Goal: Ask a question: Seek information or help from site administrators or community

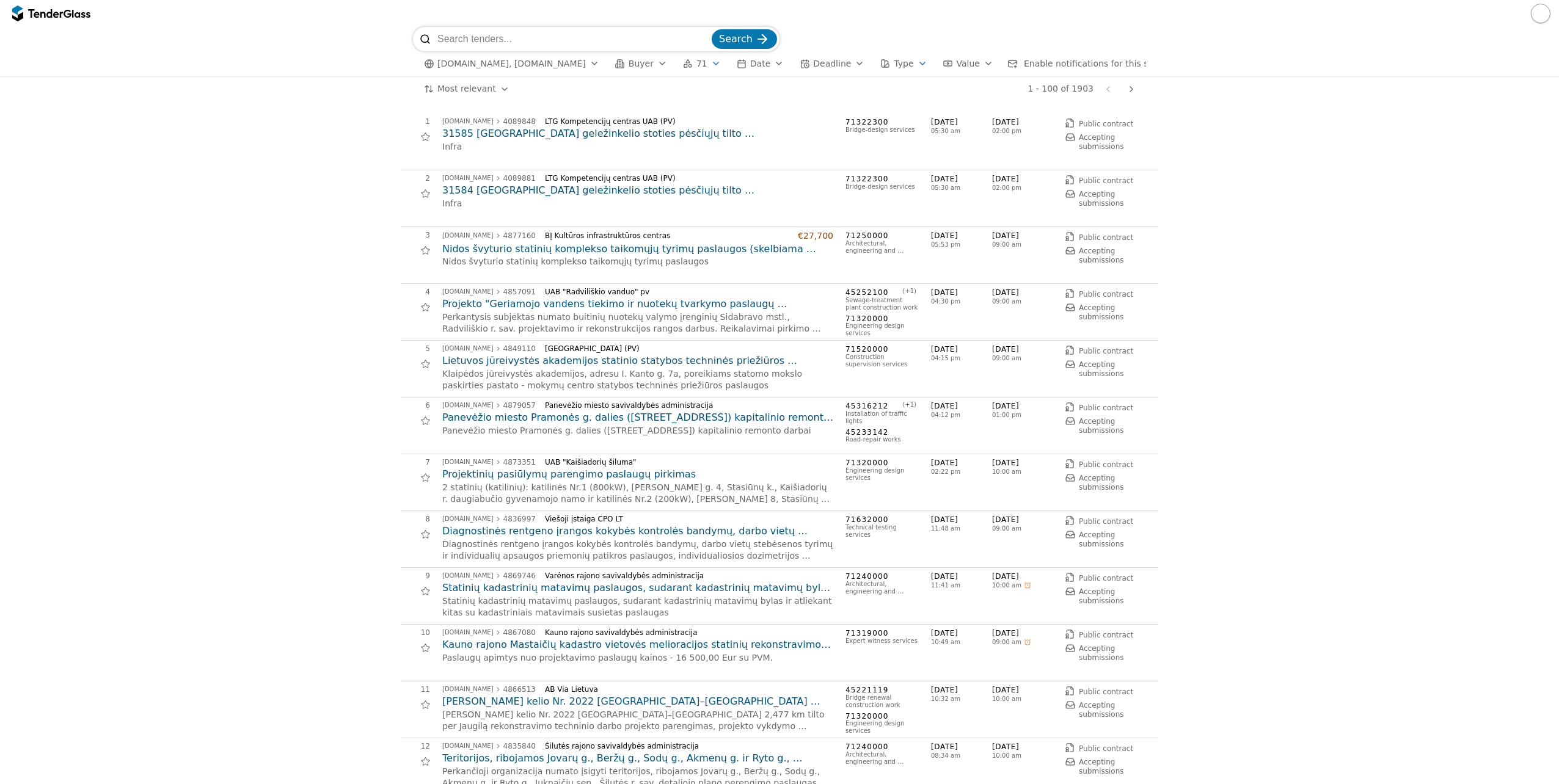
click at [702, 131] on h2 "31585 [GEOGRAPHIC_DATA] geležinkelio stoties pėsčiųjų tilto [GEOGRAPHIC_DATA] […" at bounding box center [637, 134] width 391 height 14
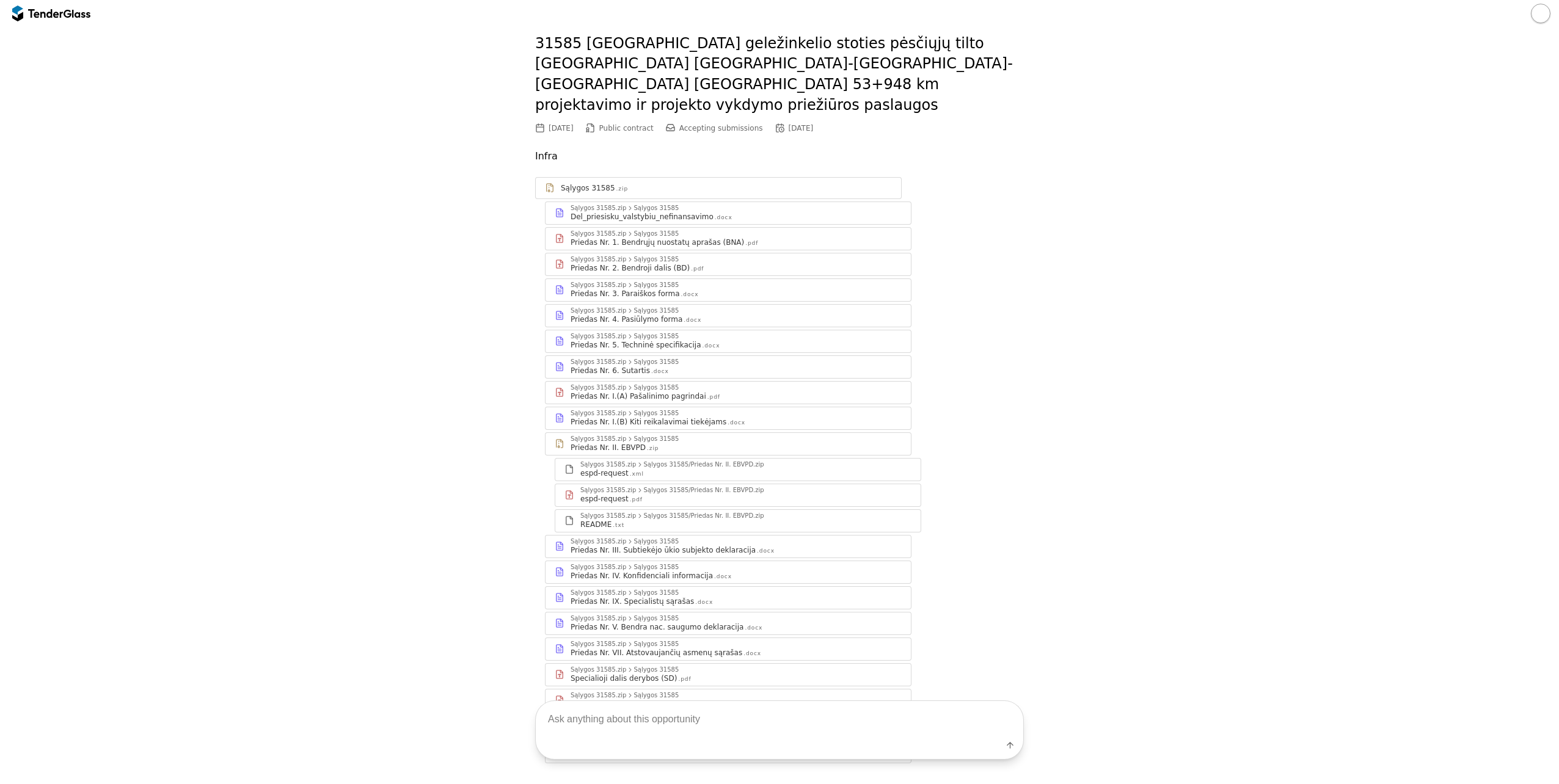
scroll to position [131, 0]
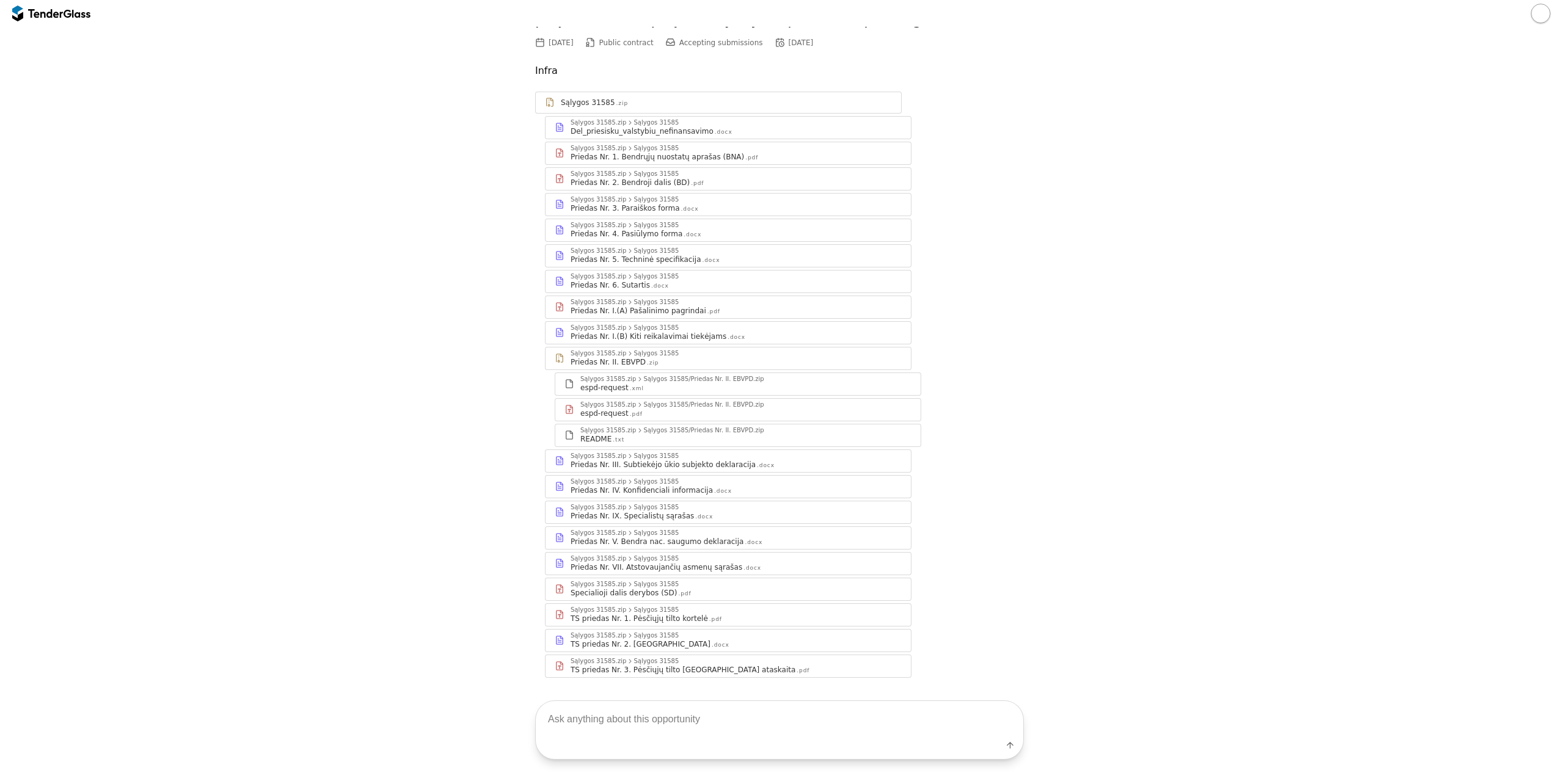
click at [729, 721] on textarea at bounding box center [780, 718] width 488 height 36
paste textarea "Pavadinimas: Perkančioji organizacija: Terminas: Vertinimo kriterjai: Biudžetas…"
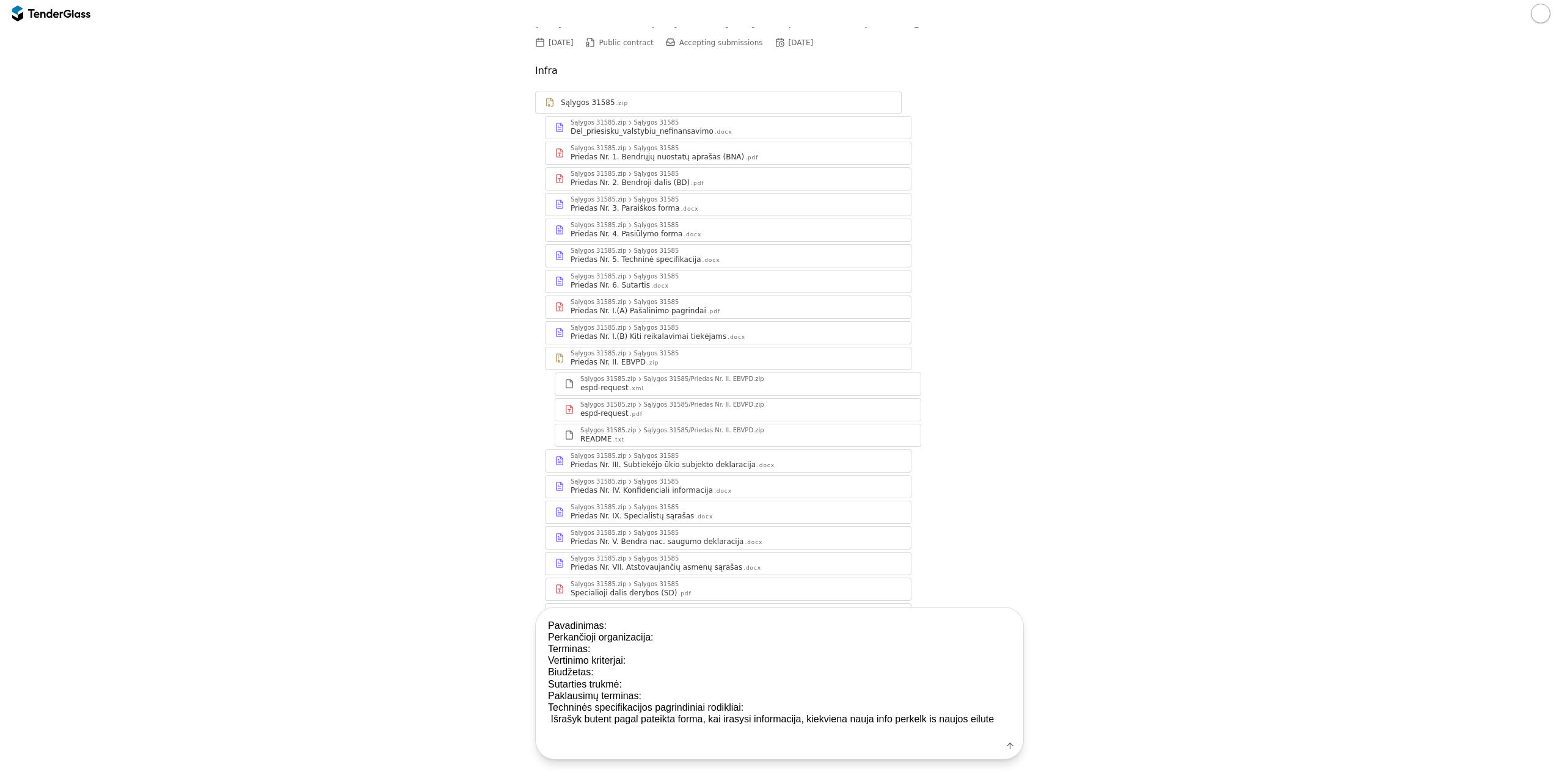
type textarea "Pavadinimas: Perkančioji organizacija: Terminas: Vertinimo kriterjai: Biudžetas…"
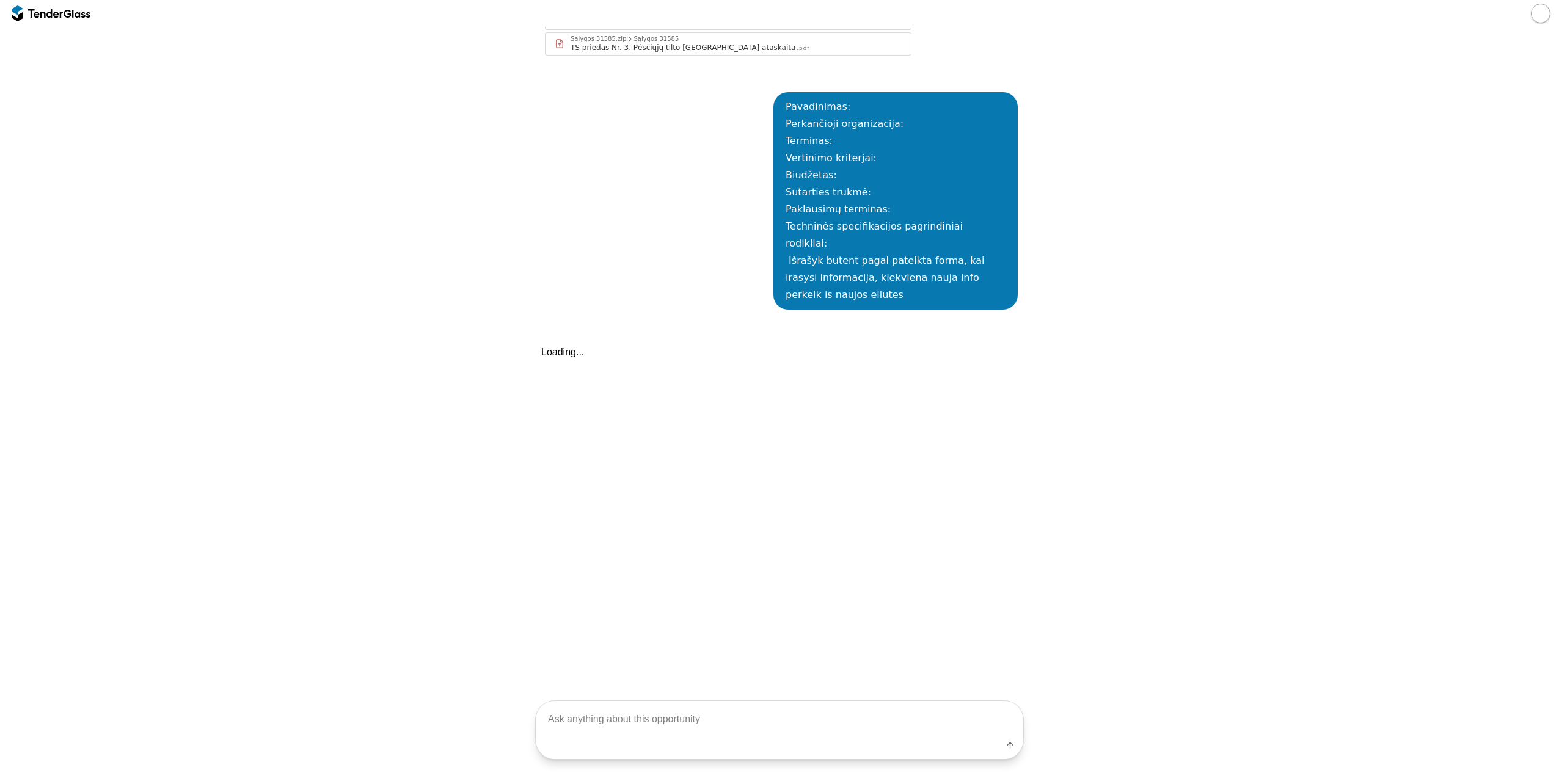
scroll to position [777, 0]
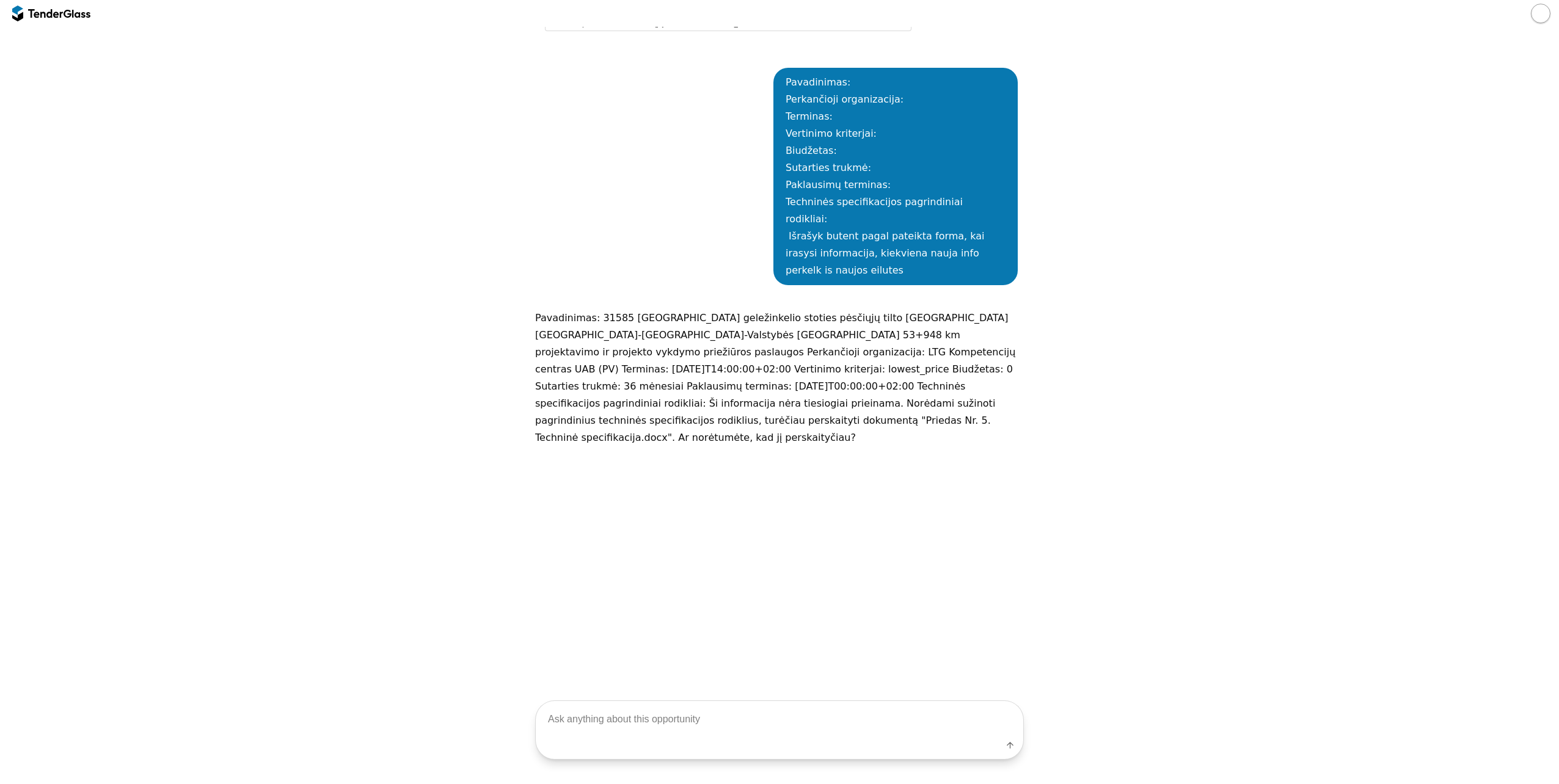
click at [603, 385] on p "Pavadinimas: 31585 [GEOGRAPHIC_DATA] geležinkelio stoties pėsčiųjų tilto [GEOGR…" at bounding box center [779, 377] width 489 height 137
click at [619, 735] on textarea at bounding box center [780, 718] width 488 height 36
type textarea "taip"
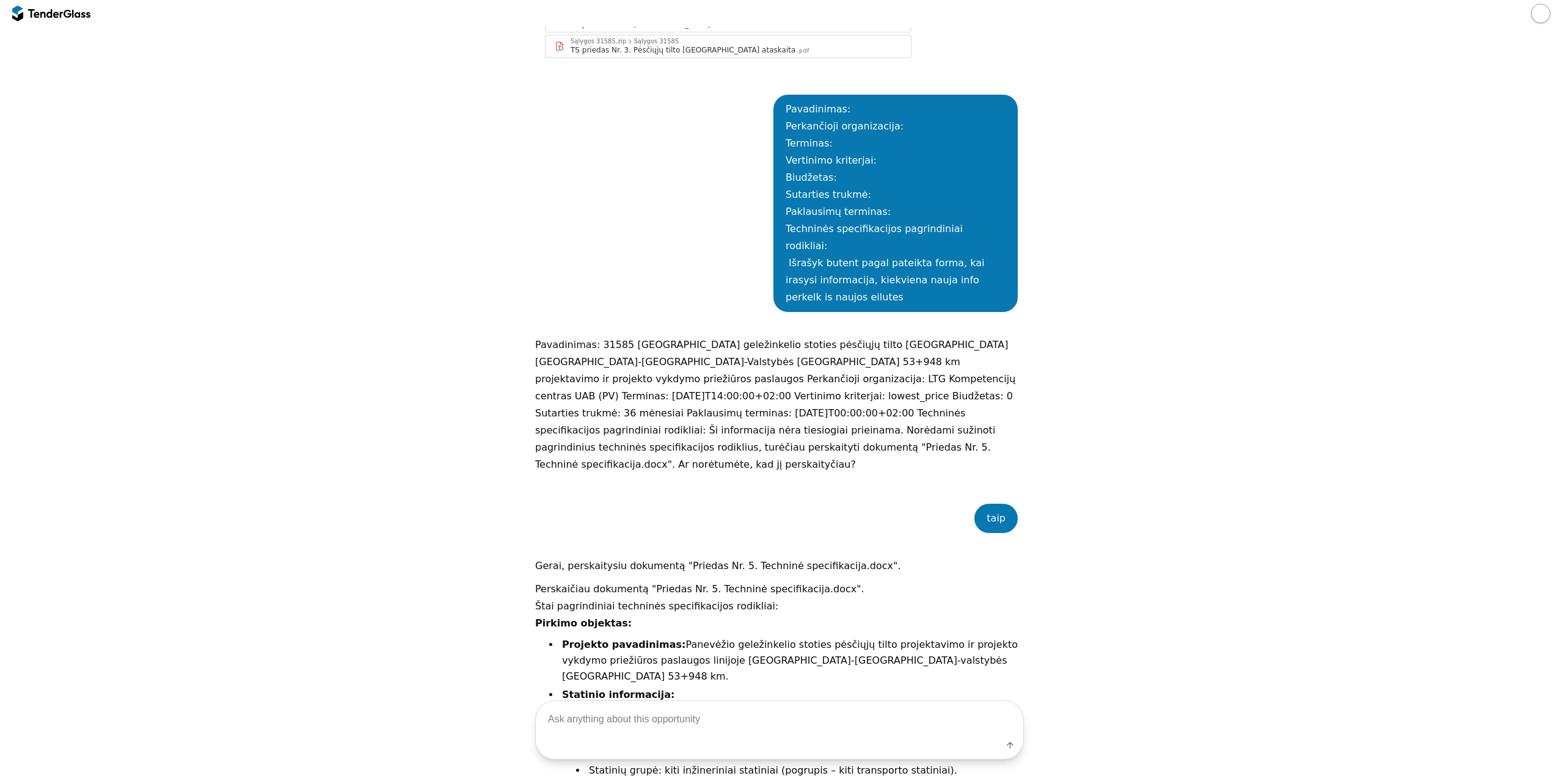
scroll to position [749, 0]
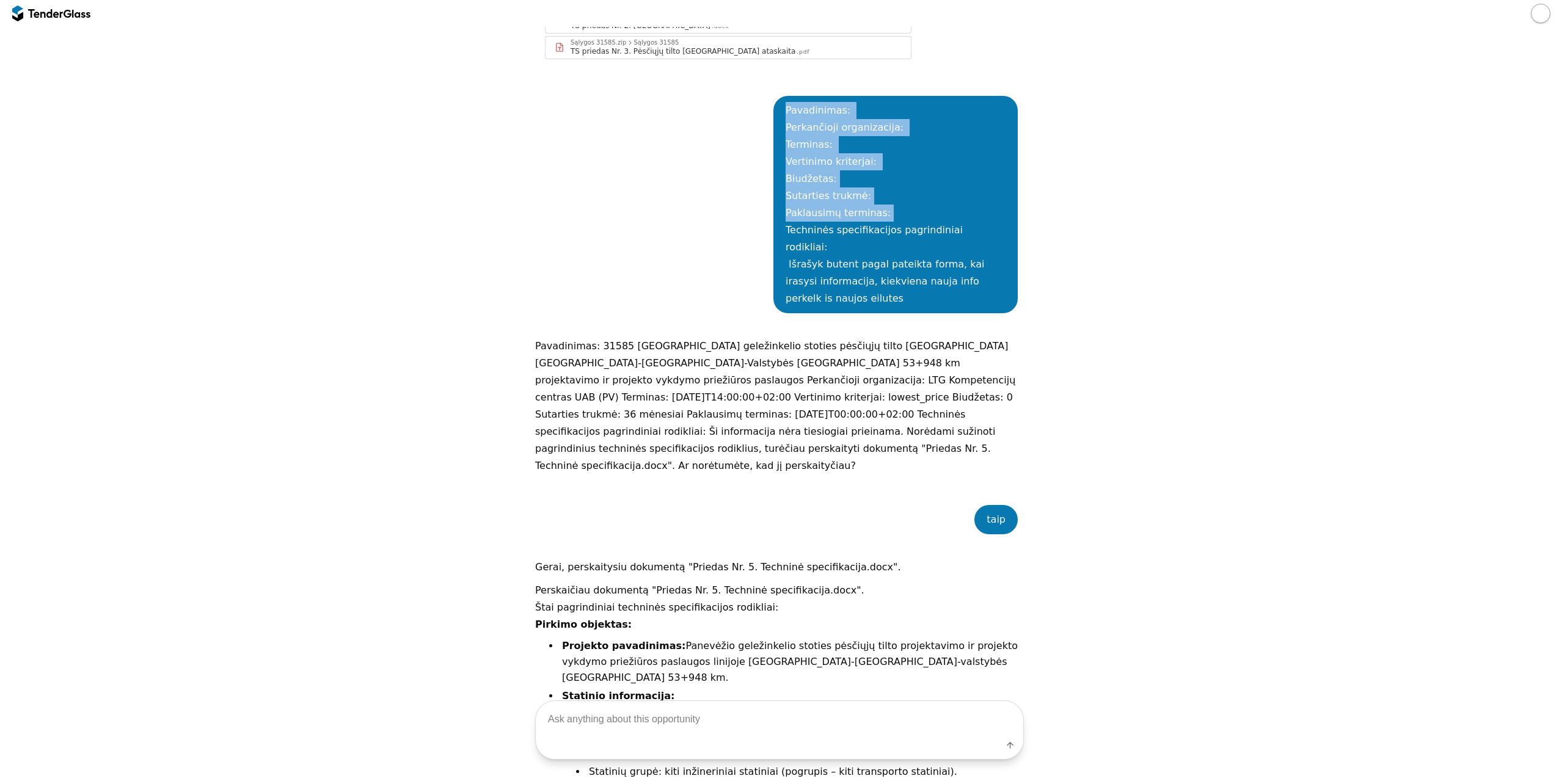
drag, startPoint x: 882, startPoint y: 194, endPoint x: 782, endPoint y: 95, distance: 140.7
click at [785, 102] on div "Pavadinimas: Perkančioji organizacija: Terminas: Vertinimo kriterjai: Biudžetas…" at bounding box center [895, 204] width 220 height 205
copy div "Pavadinimas: Perkančioji organizacija: Terminas: Vertinimo kriterjai: Biudžetas…"
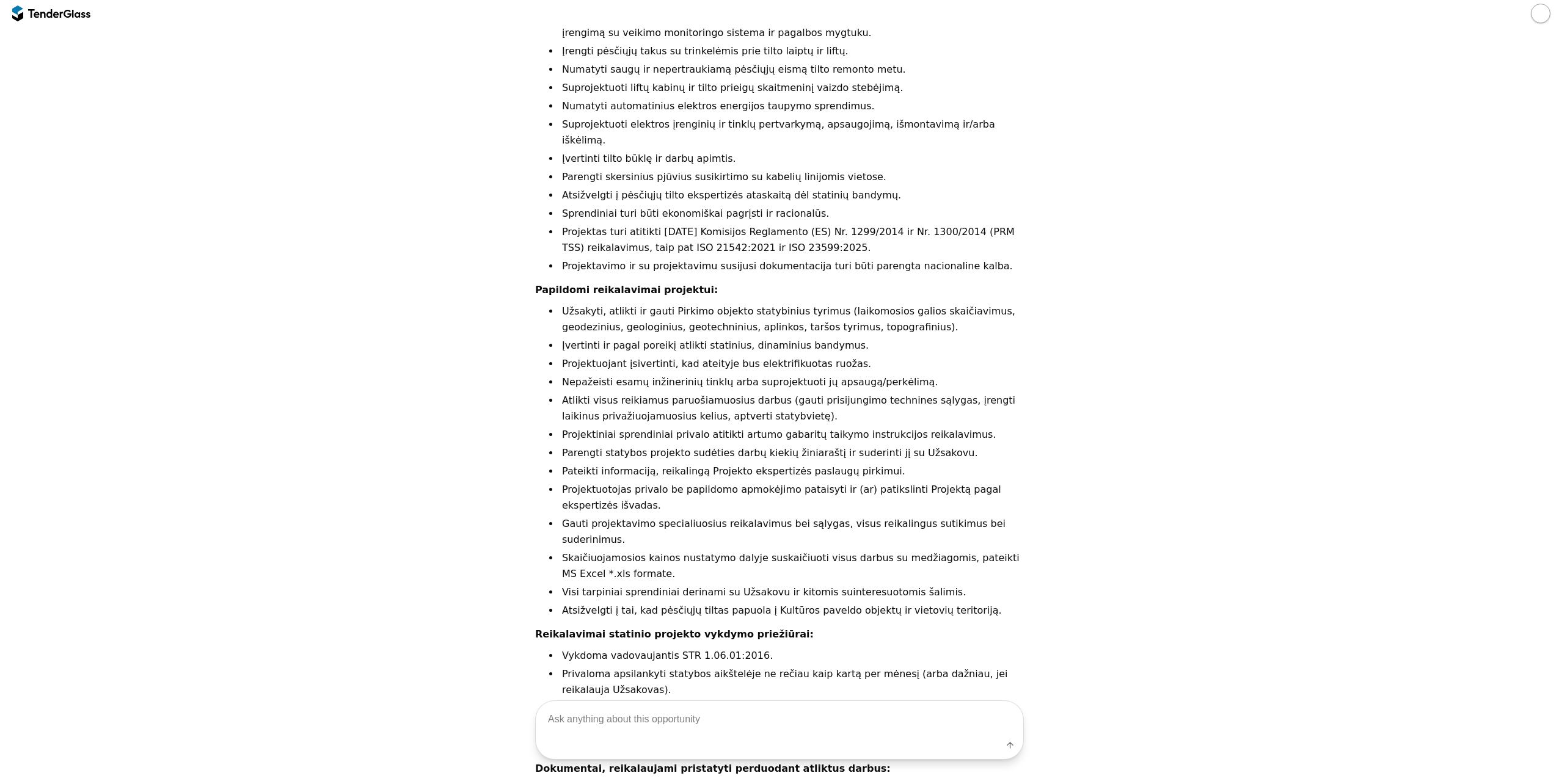
scroll to position [2150, 0]
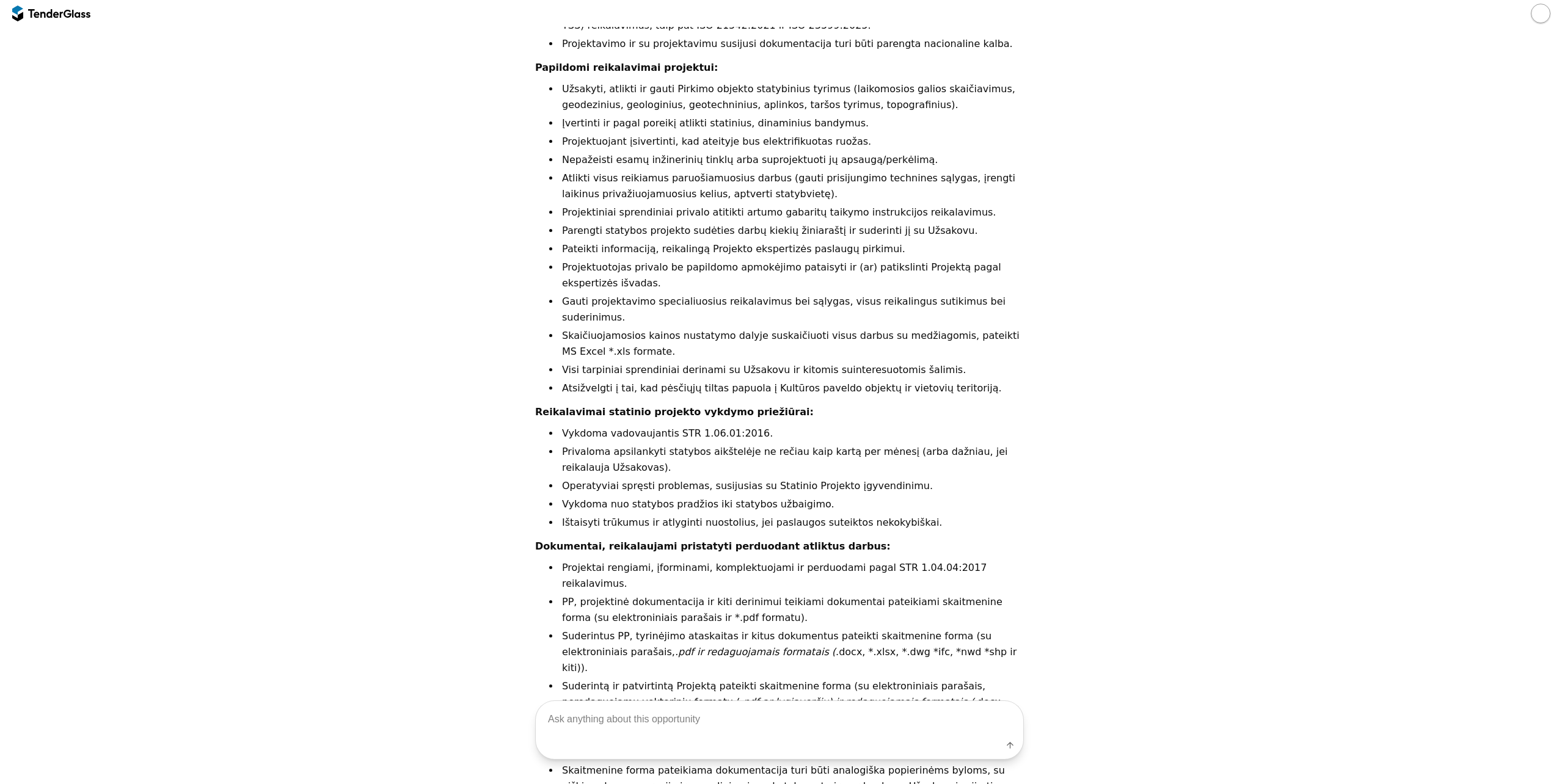
click at [711, 715] on textarea at bounding box center [780, 718] width 488 height 36
paste textarea "Pavadinimas: Perkančioji organizacija: Terminas: Vertinimo kriterjai: Biudžetas…"
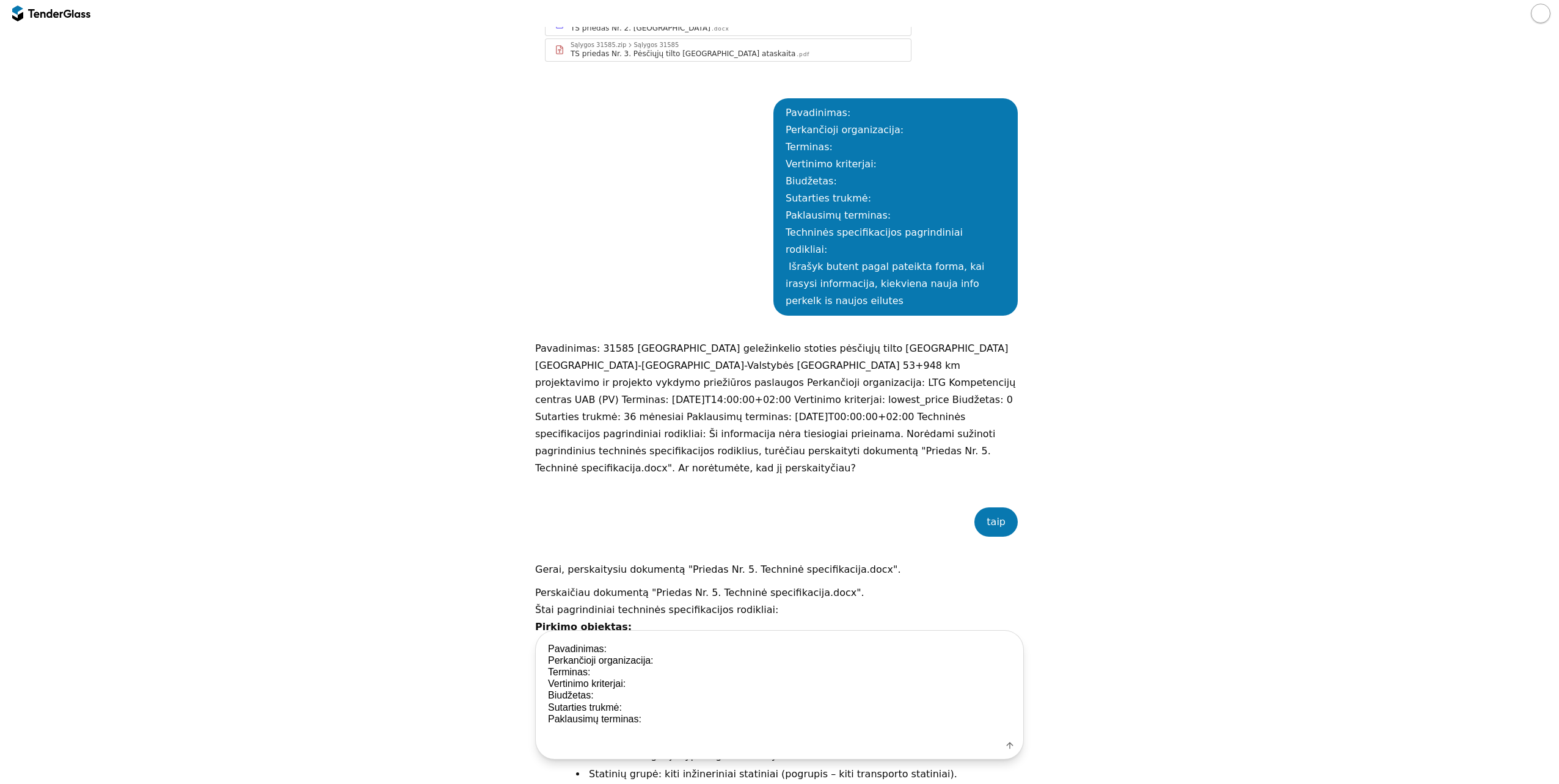
scroll to position [440, 0]
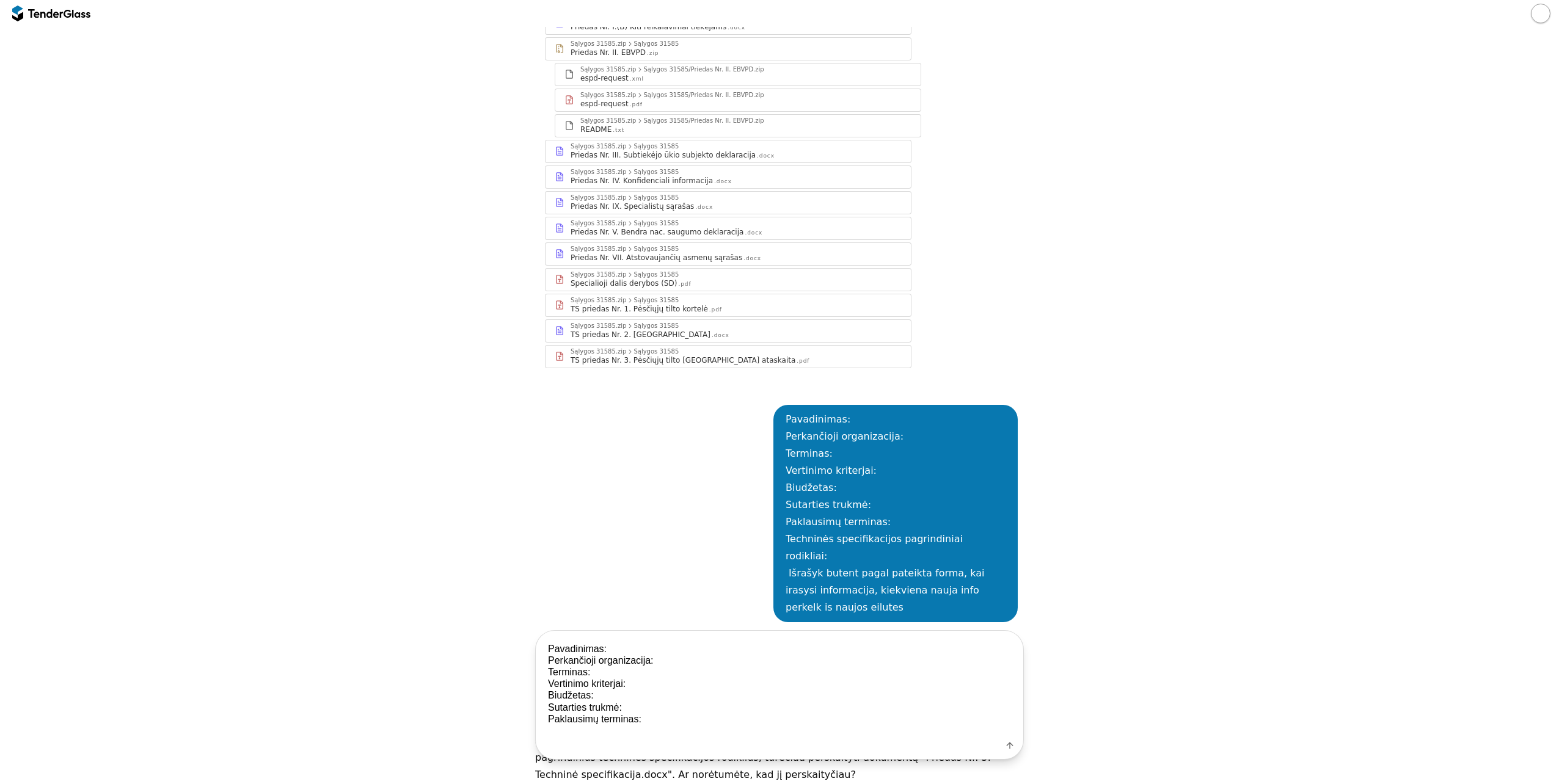
type textarea "Pavadinimas: Perkančioji organizacija: Terminas: Vertinimo kriterjai: Biudžetas…"
drag, startPoint x: 985, startPoint y: 521, endPoint x: 781, endPoint y: 521, distance: 204.0
click at [785, 521] on div "Pavadinimas: Perkančioji organizacija: Terminas: Vertinimo kriterjai: Biudžetas…" at bounding box center [895, 513] width 220 height 205
copy div "Techninės specifikacijos pagrindiniai rodikliai:"
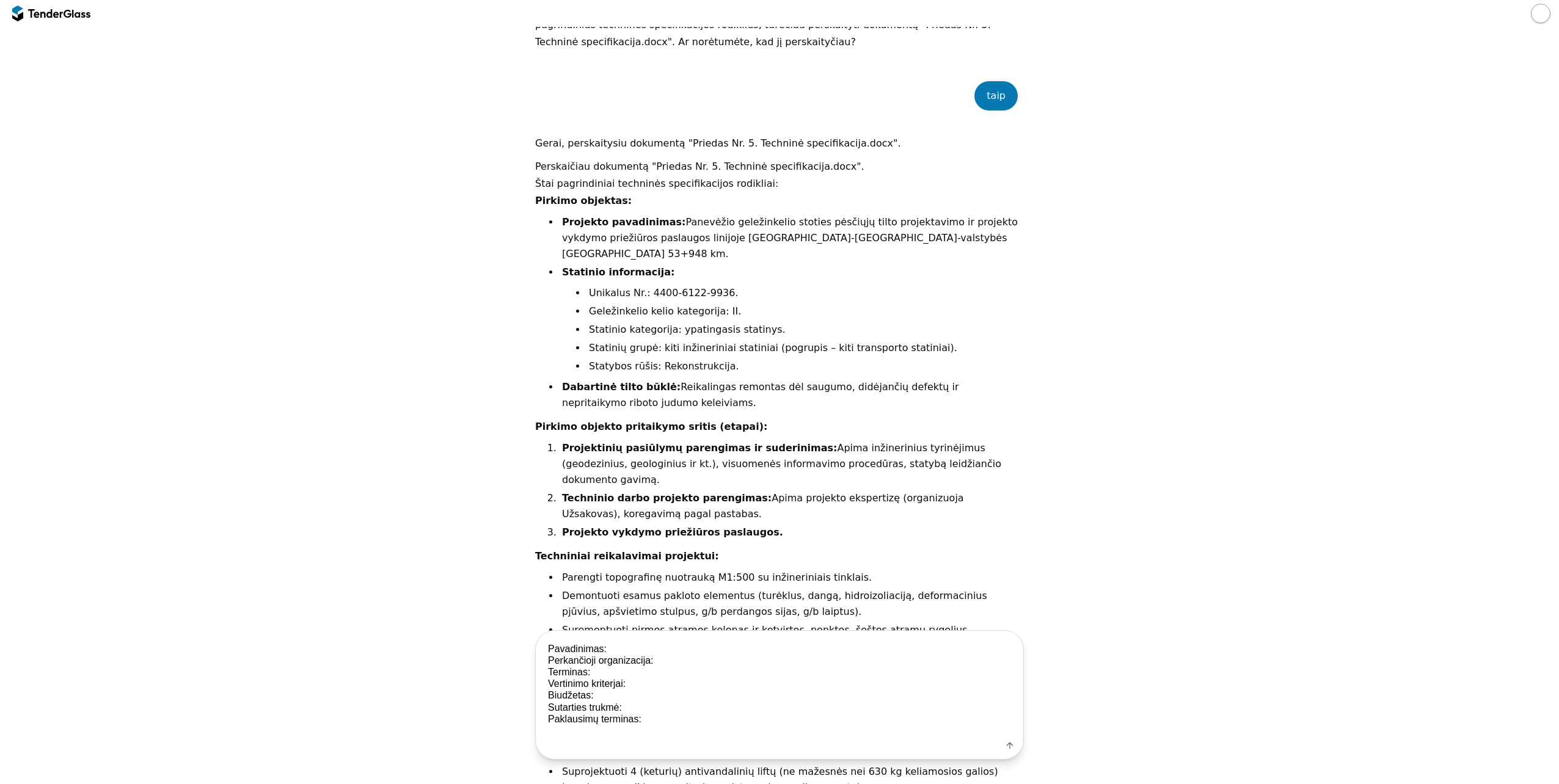
scroll to position [1539, 0]
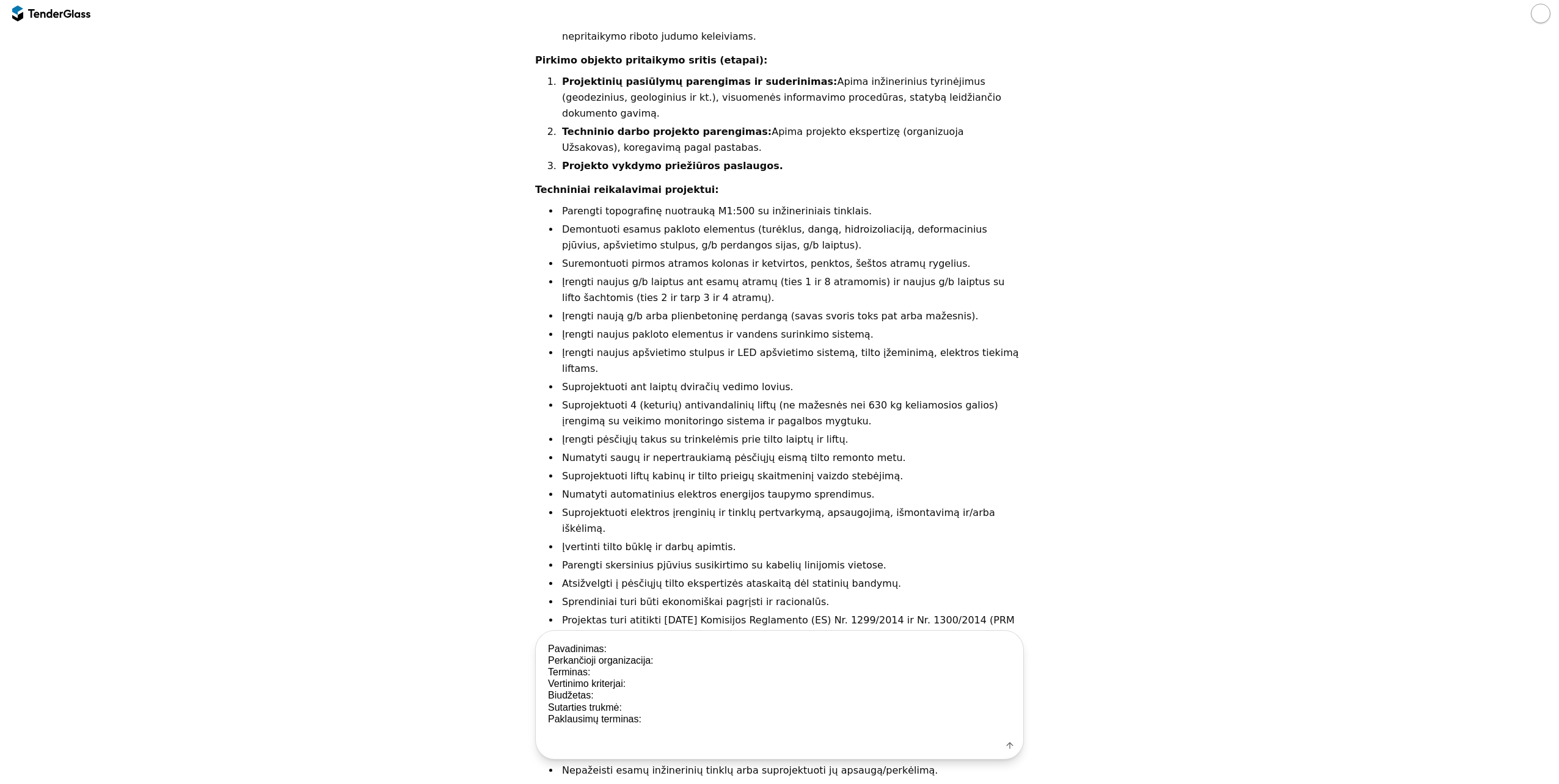
click at [637, 725] on textarea "Pavadinimas: Perkančioji organizacija: Terminas: Vertinimo kriterjai: Biudžetas…" at bounding box center [780, 683] width 488 height 106
drag, startPoint x: 636, startPoint y: 731, endPoint x: 536, endPoint y: 647, distance: 130.6
click at [536, 647] on textarea "Pavadinimas: Perkančioji organizacija: Terminas: Vertinimo kriterjai: Biudžetas…" at bounding box center [780, 683] width 488 height 106
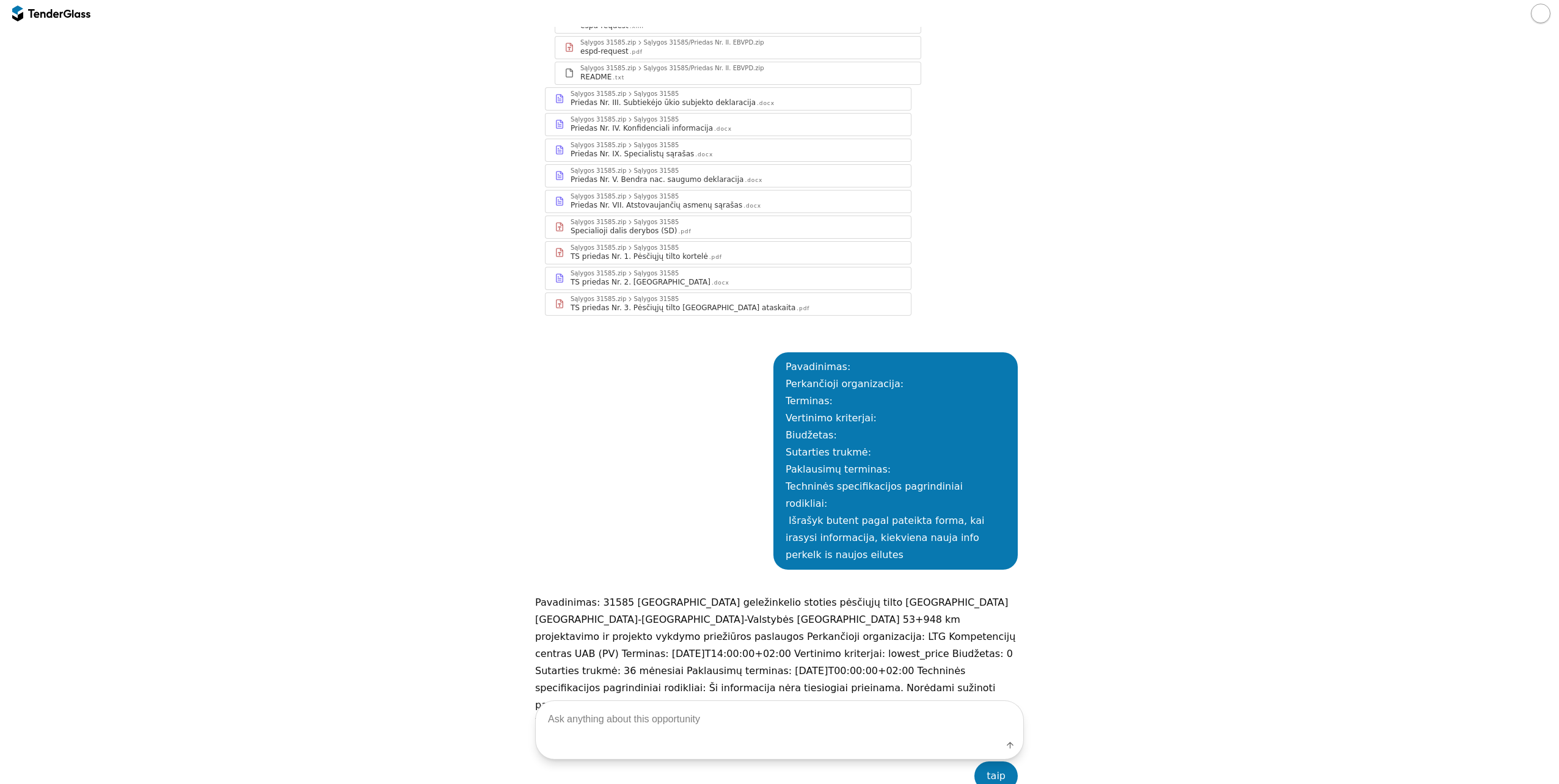
scroll to position [379, 0]
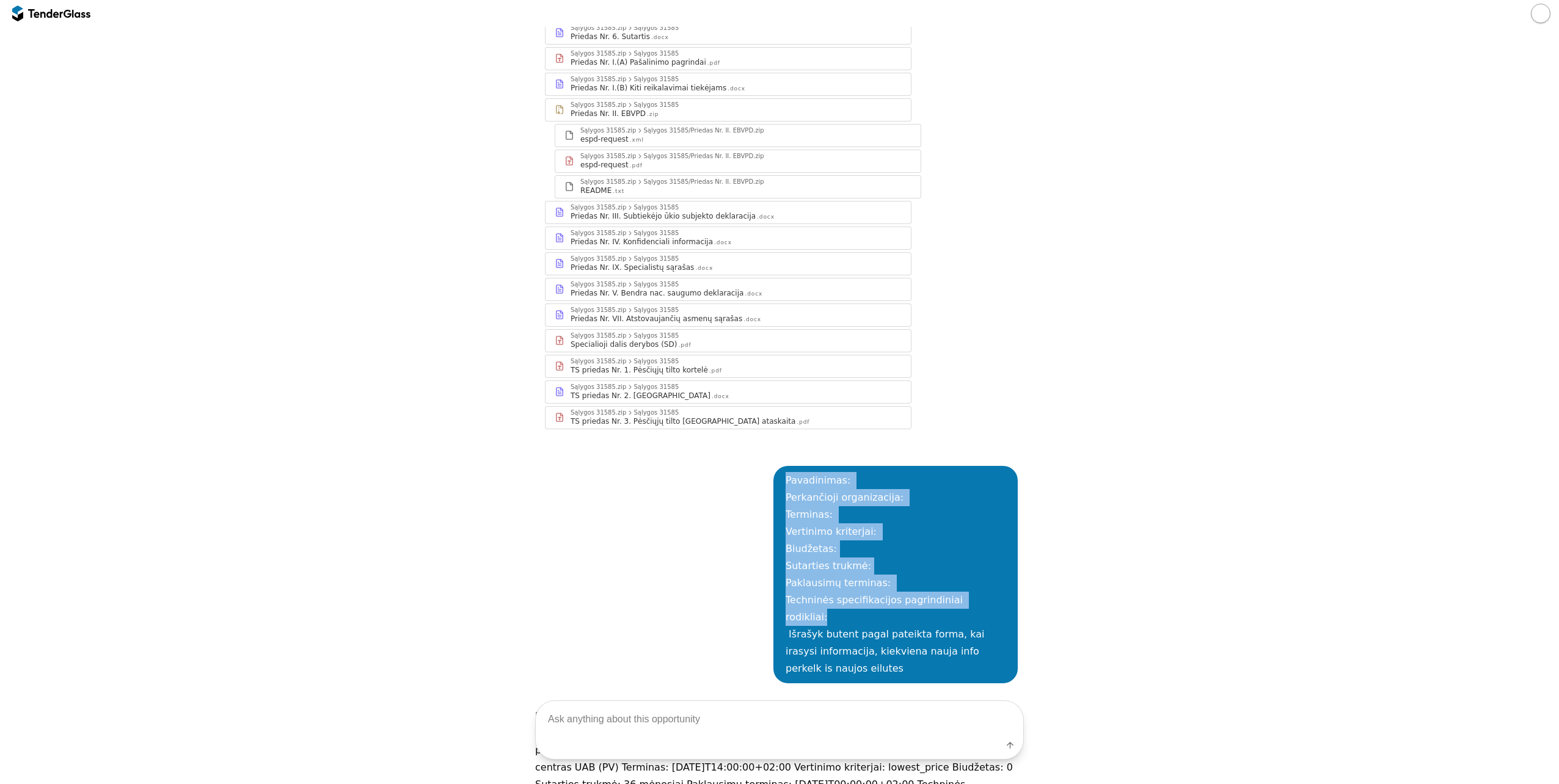
drag, startPoint x: 982, startPoint y: 580, endPoint x: 778, endPoint y: 460, distance: 236.7
click at [778, 466] on div "Pavadinimas: Perkančioji organizacija: Terminas: Vertinimo kriterjai: Biudžetas…" at bounding box center [895, 575] width 245 height 217
copy div "Pavadinimas: Perkančioji organizacija: Terminas: Vertinimo kriterjai: Biudžetas…"
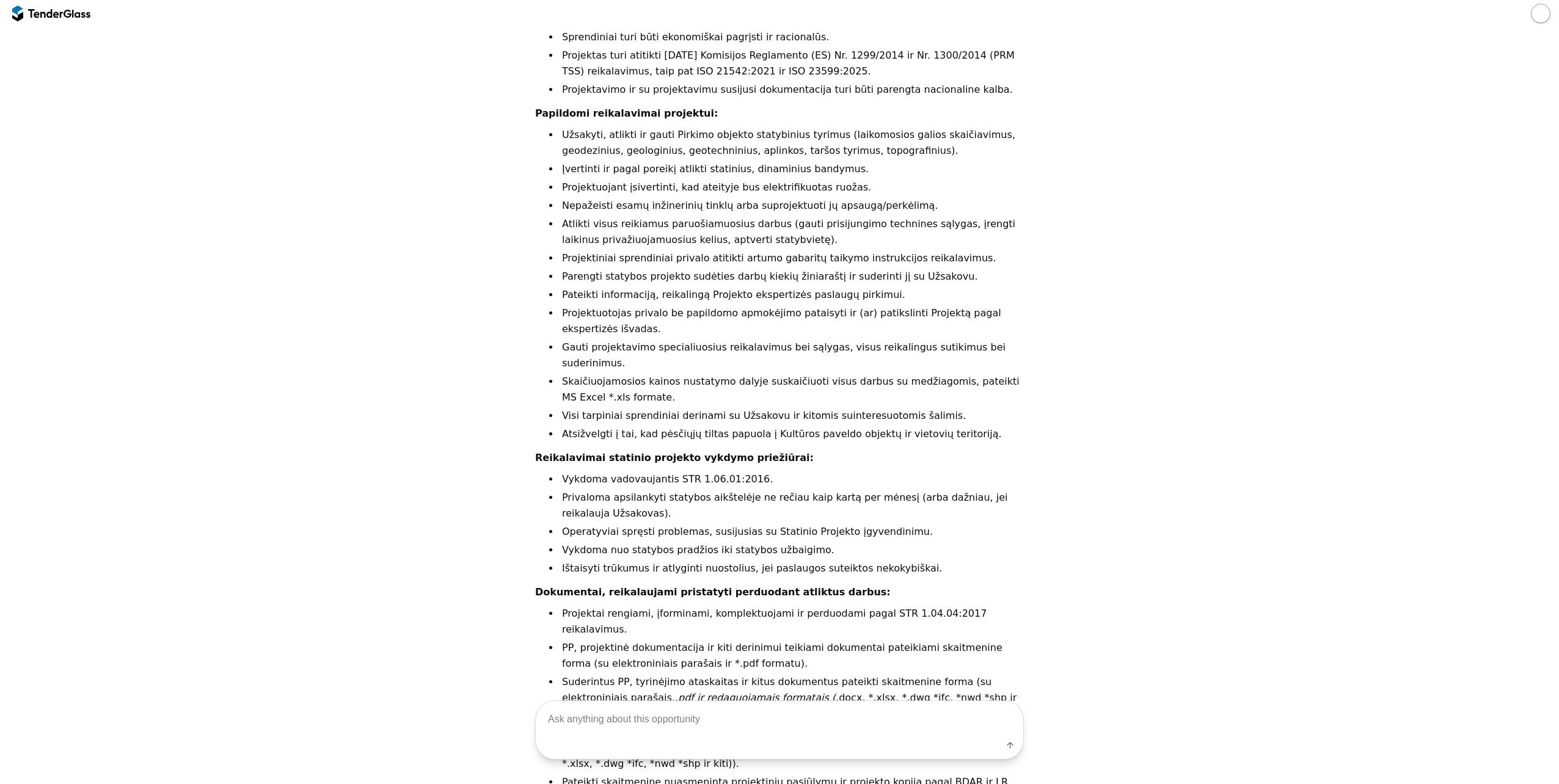
scroll to position [2150, 0]
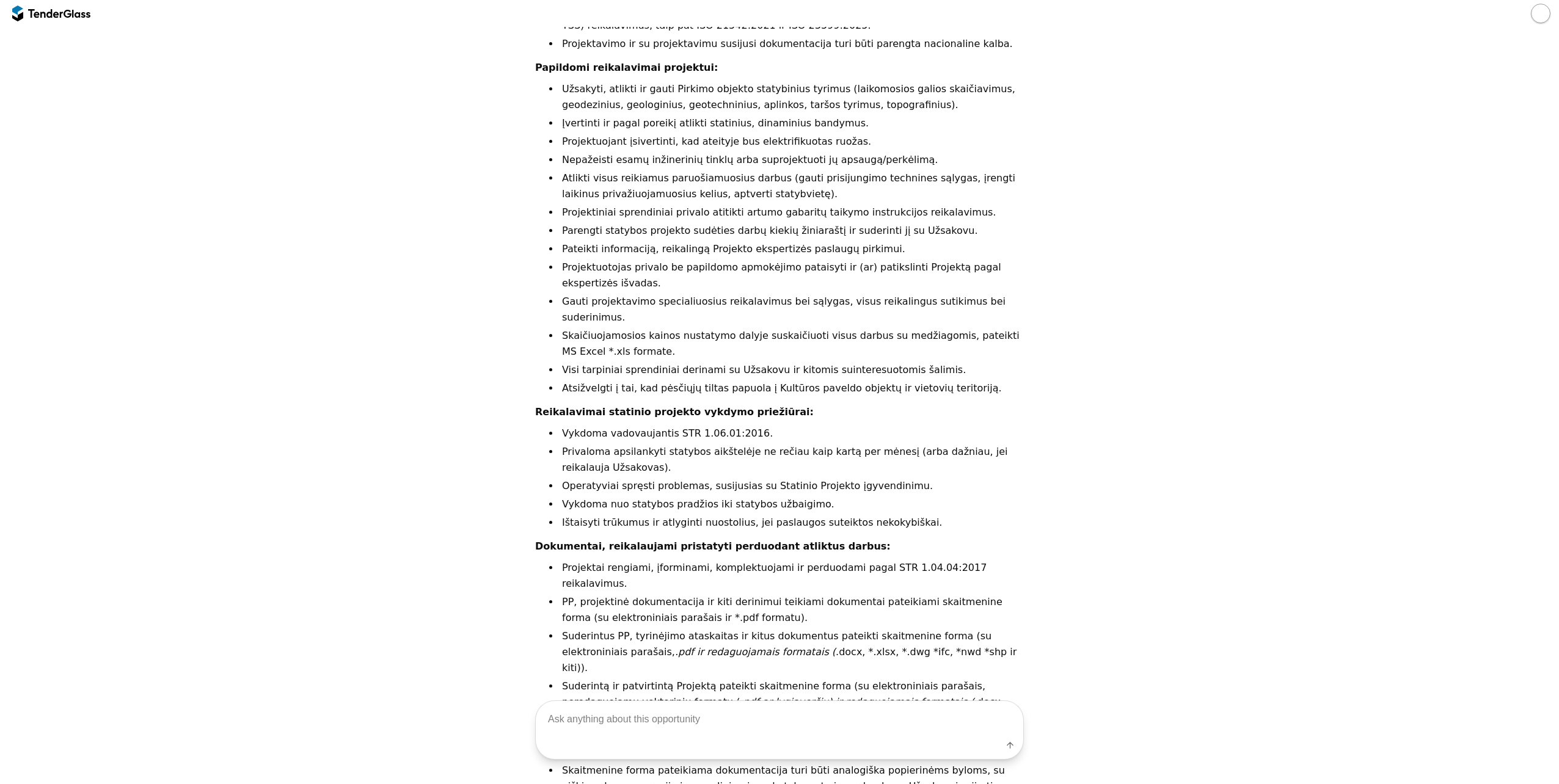
click at [587, 716] on textarea at bounding box center [780, 718] width 488 height 36
paste textarea "Pavadinimas: Perkančioji organizacija: Terminas: Vertinimo kriterjai: Biudžetas…"
type textarea "Pavadinimas: Perkančioji organizacija: Terminas: Vertinimo kriterjai: Biudžetas…"
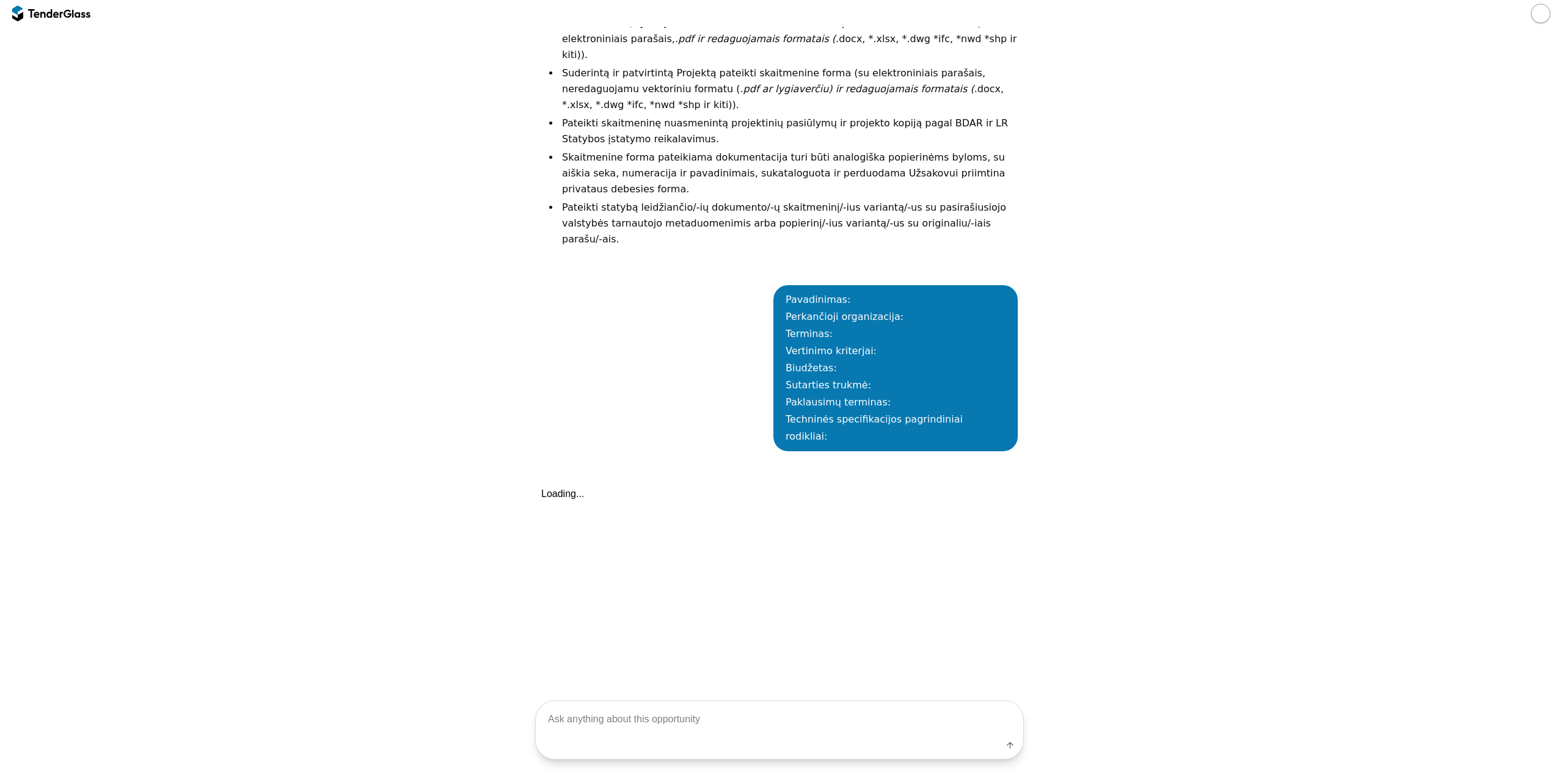
scroll to position [2803, 0]
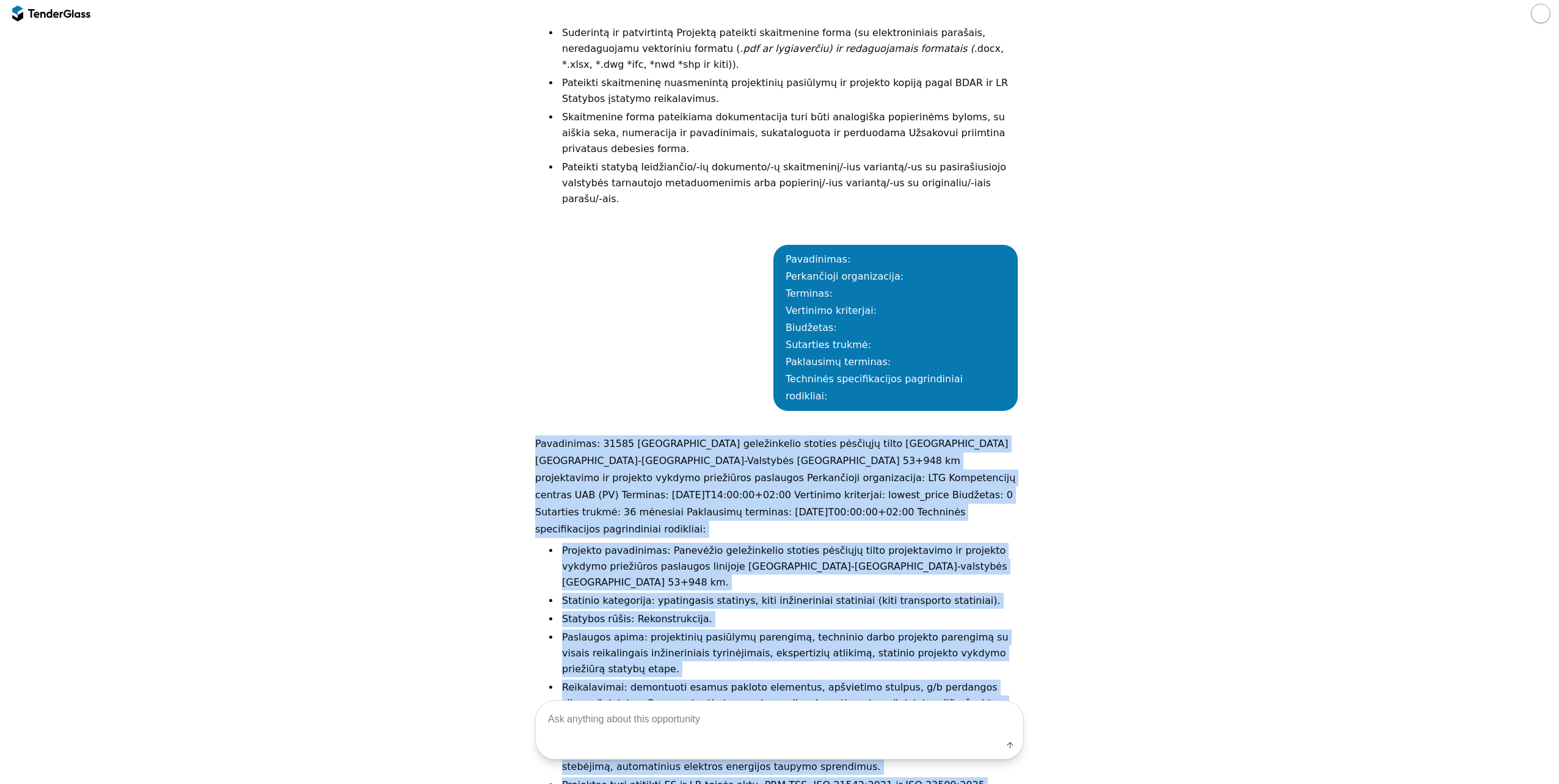
drag, startPoint x: 983, startPoint y: 552, endPoint x: 525, endPoint y: 225, distance: 562.8
copy div "Loremipsumd: 87444 Sitametco adipiscingel seddoei temporin utlab etdolore Magna…"
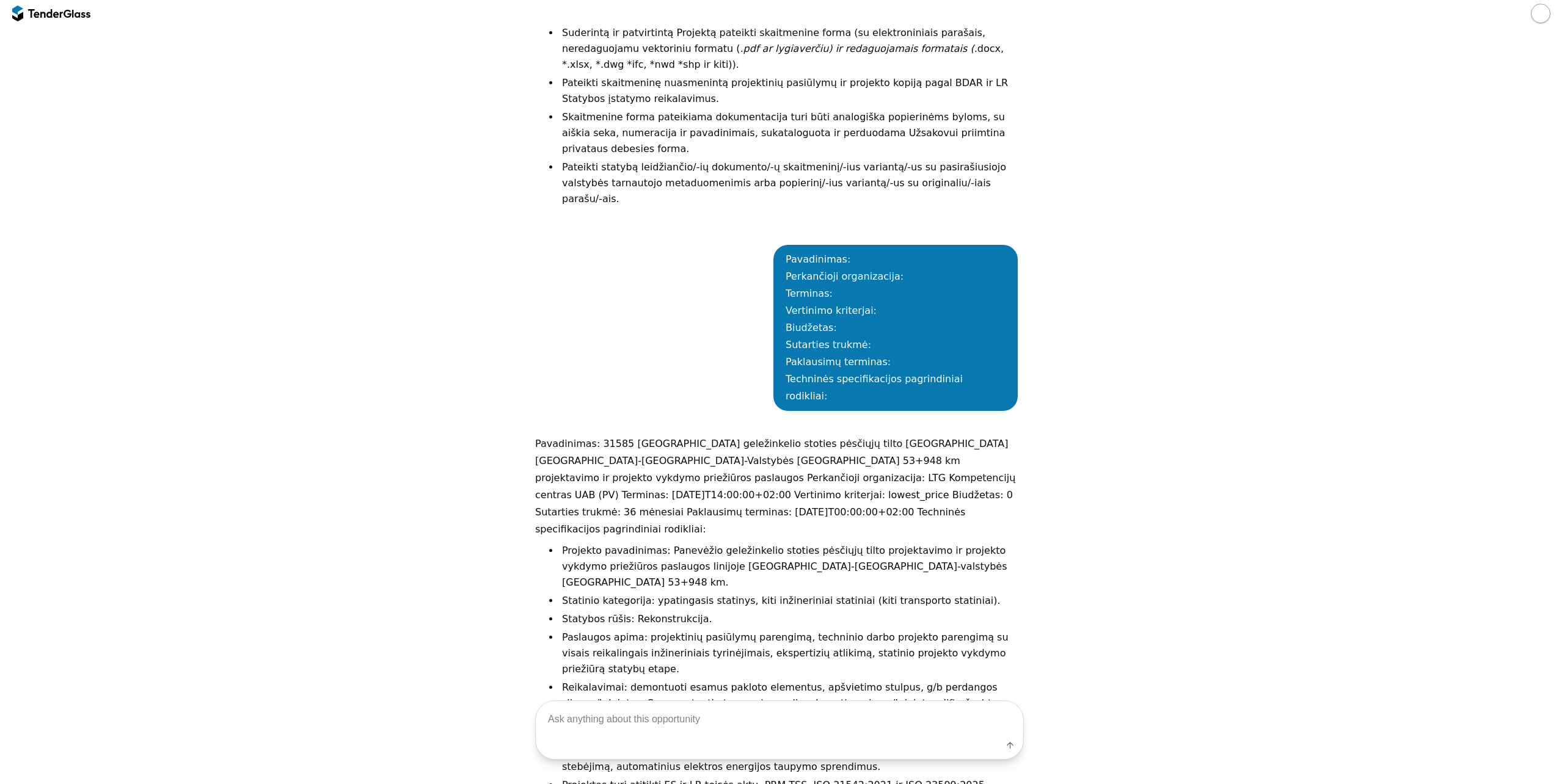
click at [778, 737] on textarea at bounding box center [780, 718] width 488 height 36
type textarea "Tokia forma man reikia info"
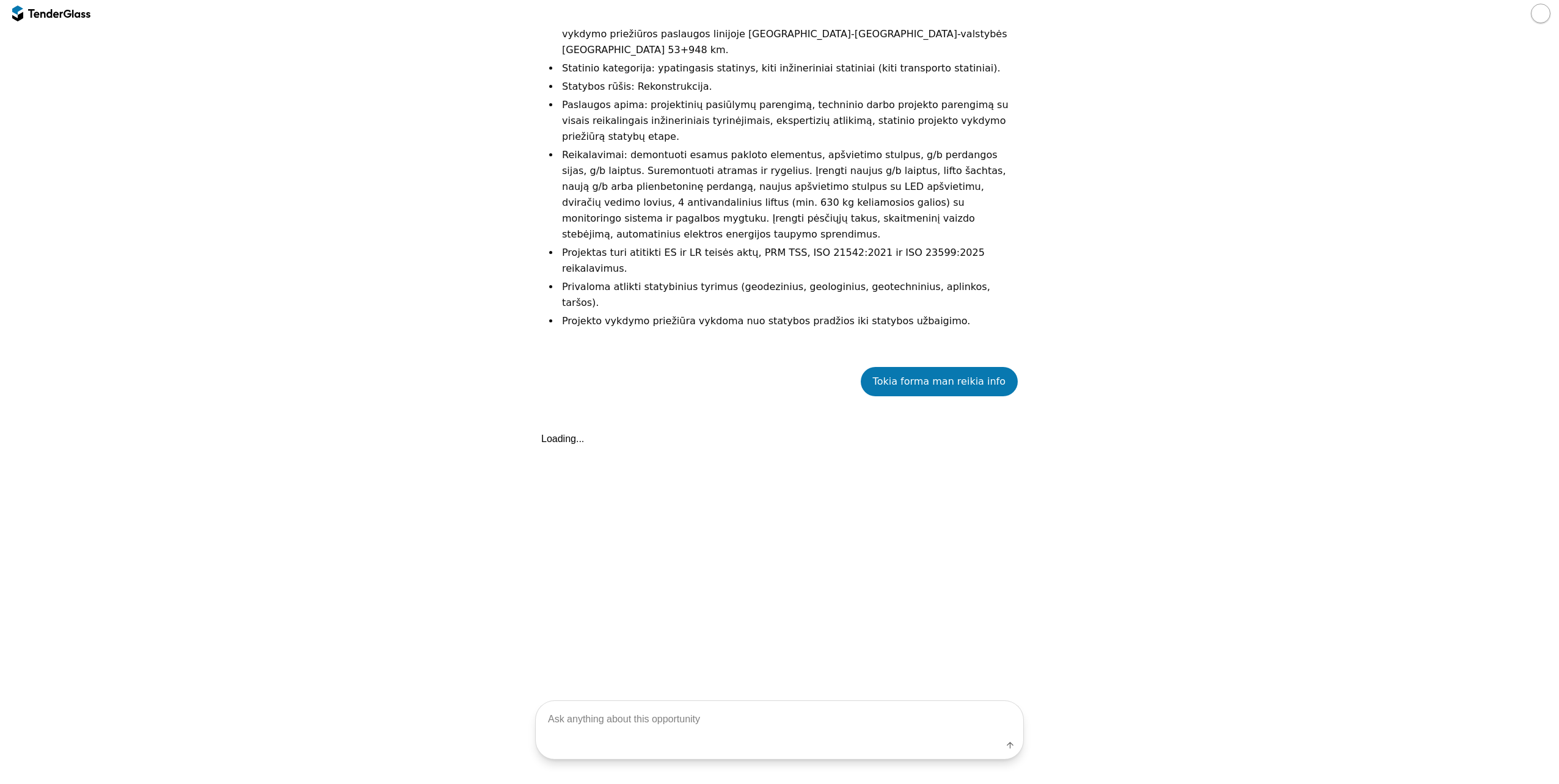
scroll to position [3344, 0]
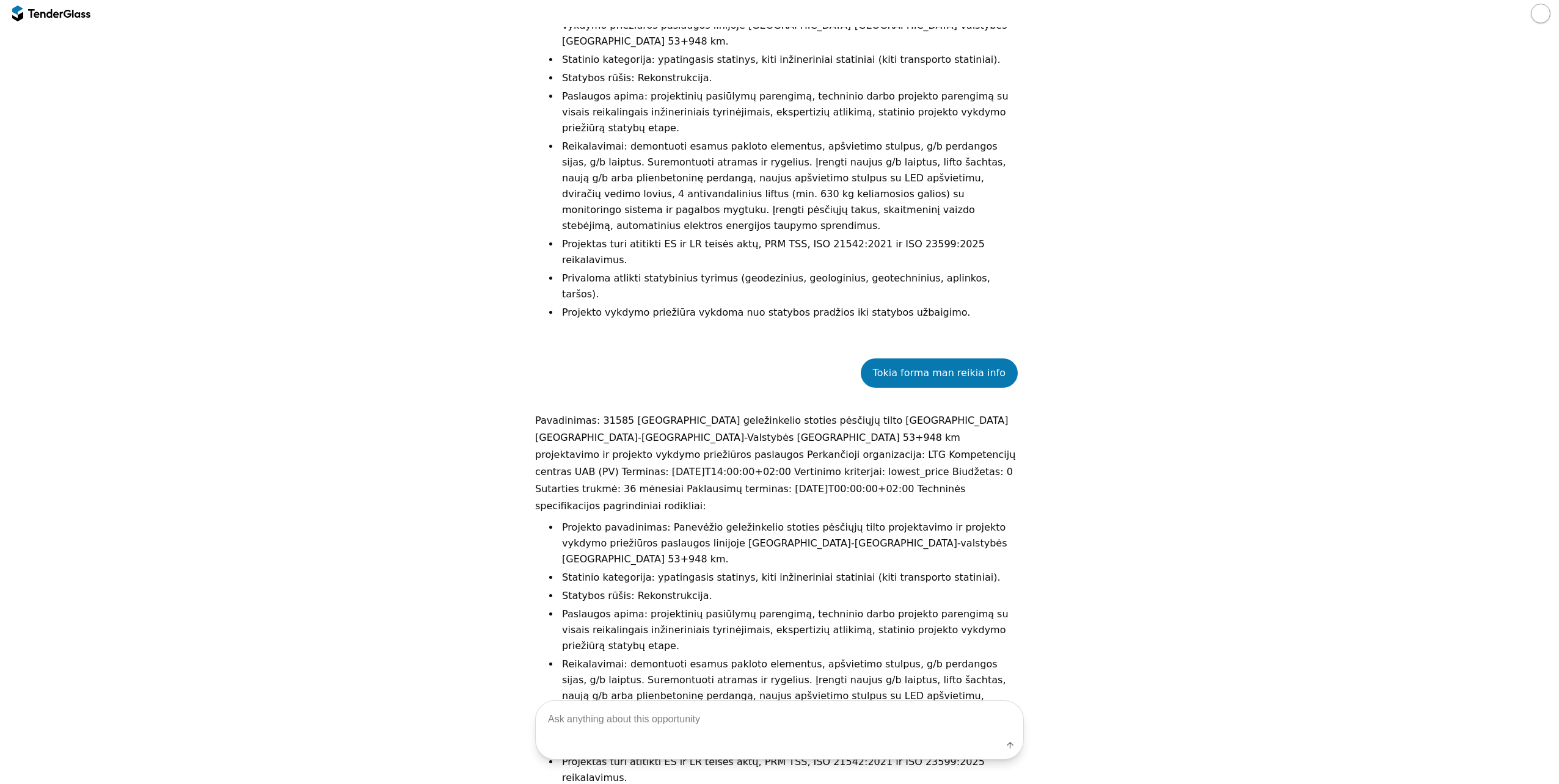
click at [666, 727] on textarea at bounding box center [780, 718] width 488 height 36
type textarea "n"
paste textarea "Loremipsumd: 20136 Sitametco adipiscingel seddoei temporin utlab etdolore Magna…"
type textarea "Loremipsumd: 20136 Sitametco adipiscingel seddoei temporin utlab etdolore Magna…"
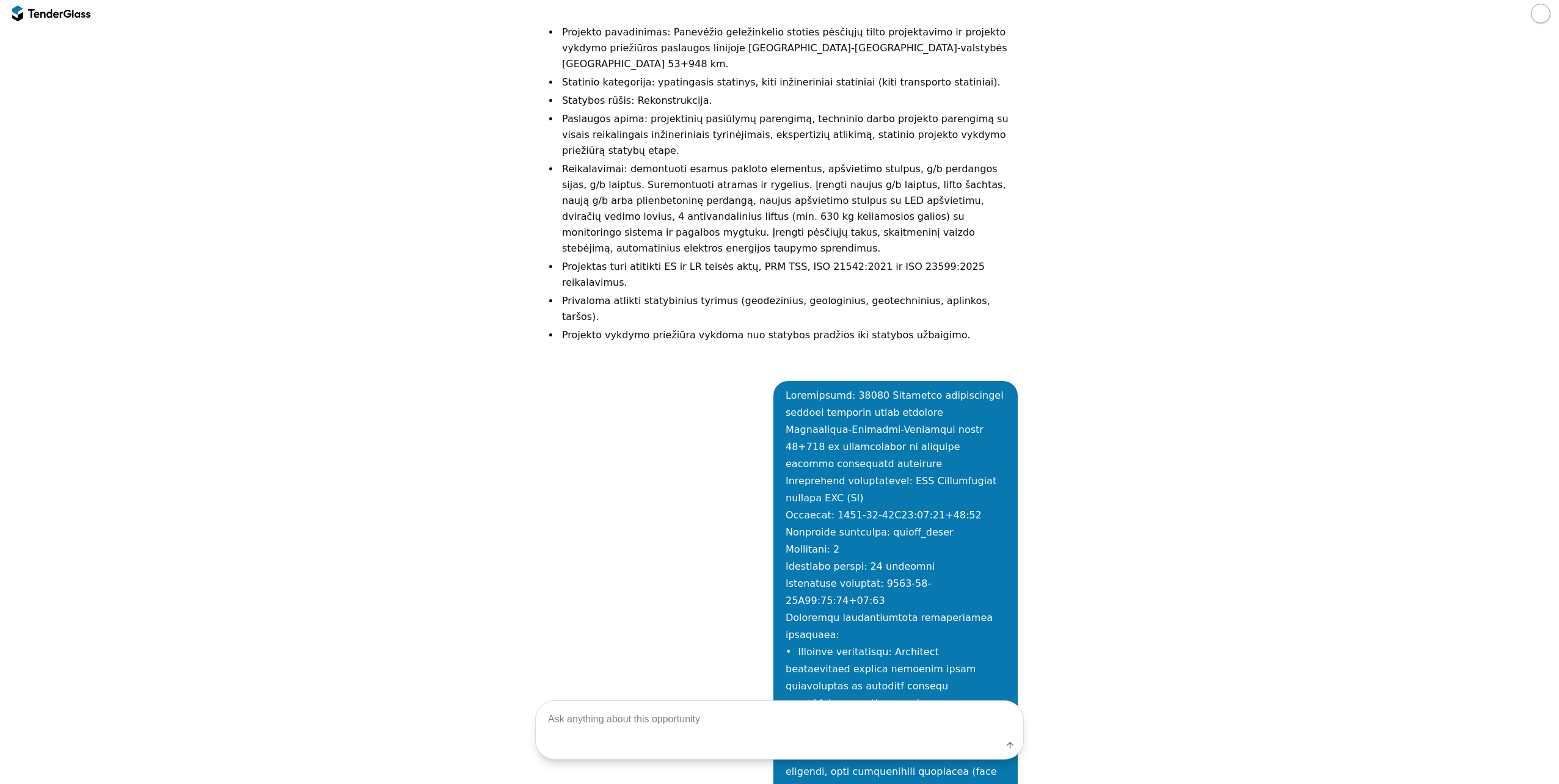
scroll to position [3931, 0]
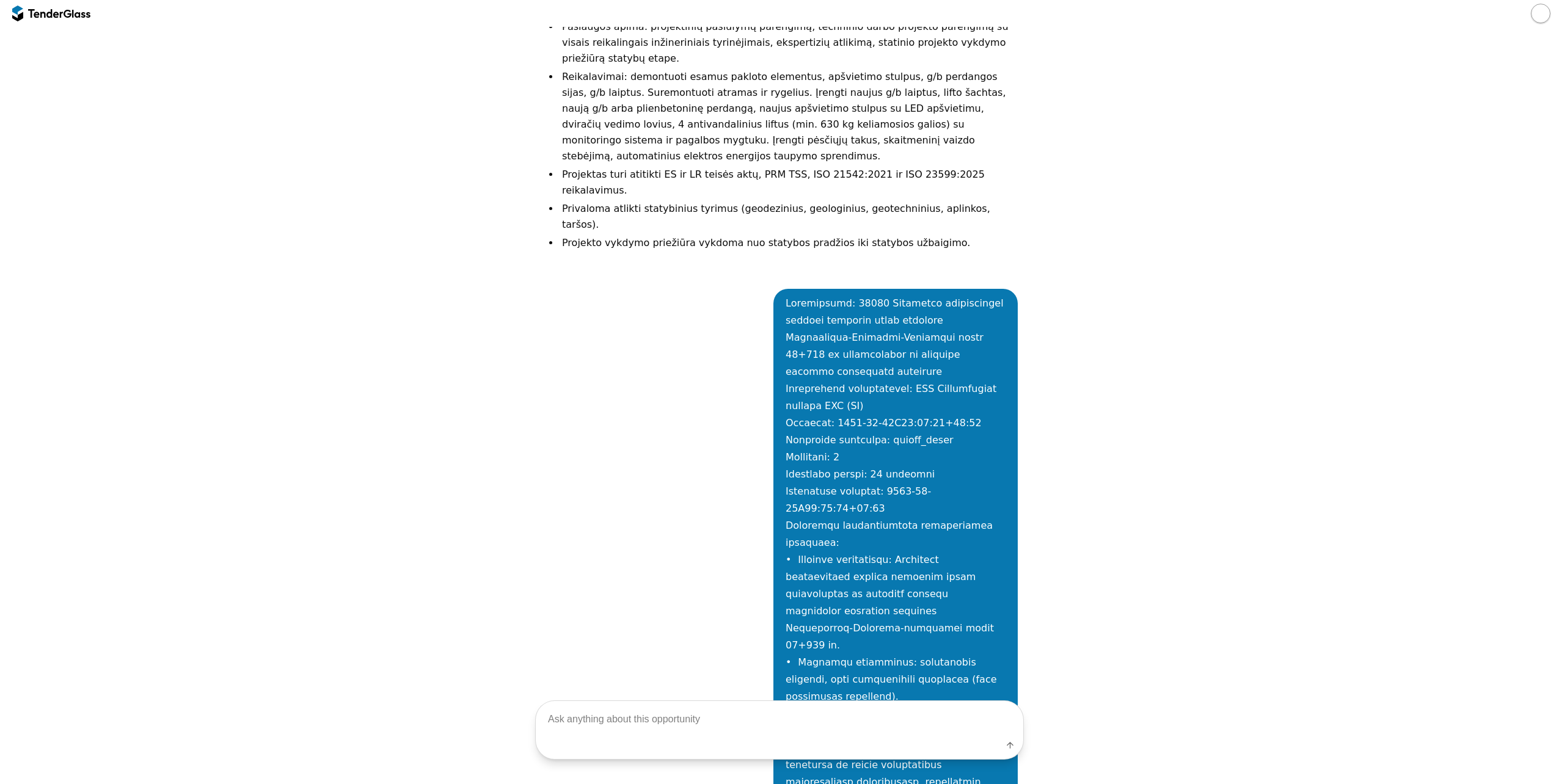
click at [724, 711] on textarea at bounding box center [780, 718] width 488 height 36
click at [723, 730] on textarea at bounding box center [780, 718] width 488 height 36
type textarea "ne, pas mane kiekviena prasoma info is naujos eilutes sudeta, o tu dedi vientis…"
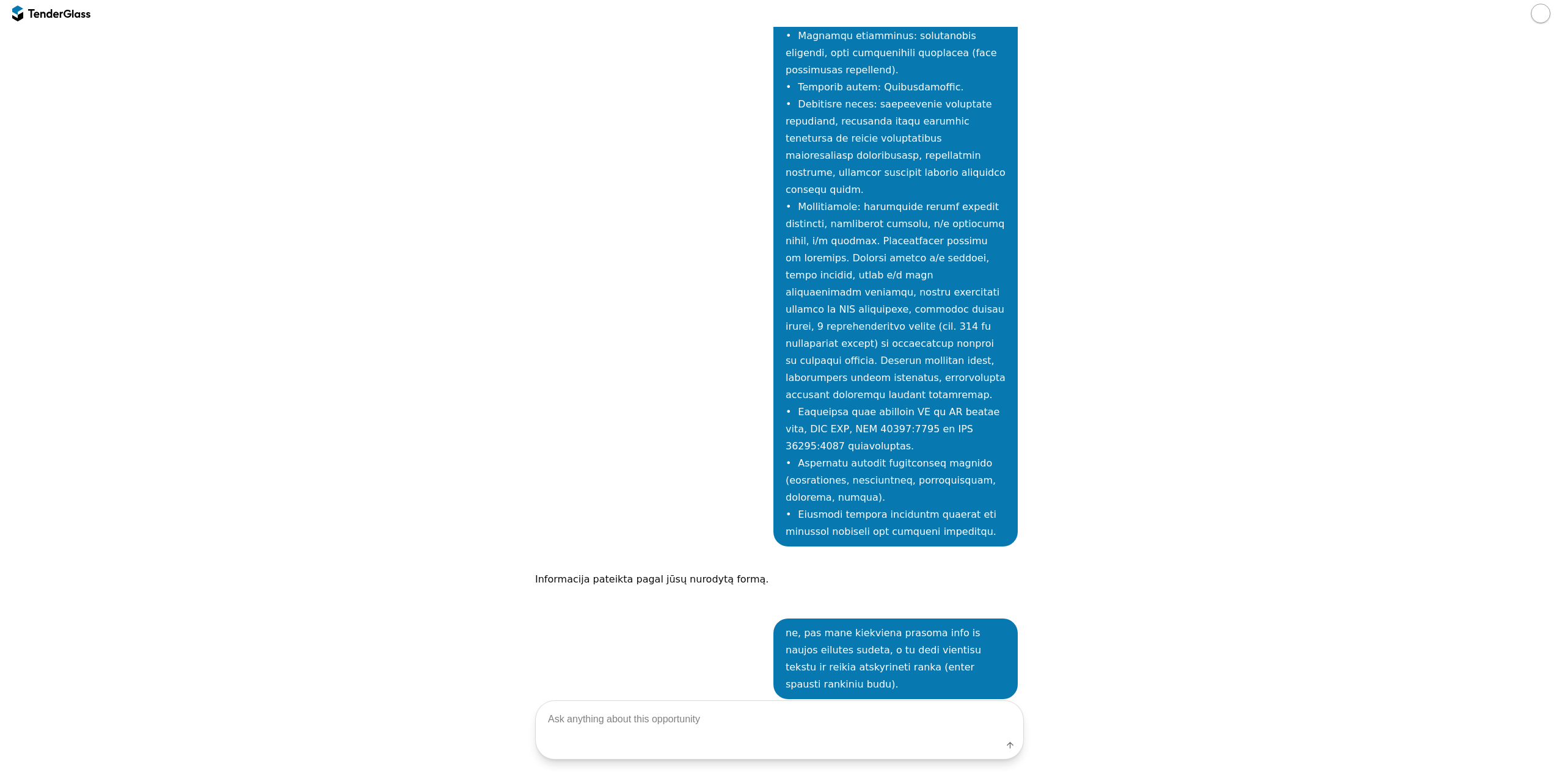
scroll to position [4584, 0]
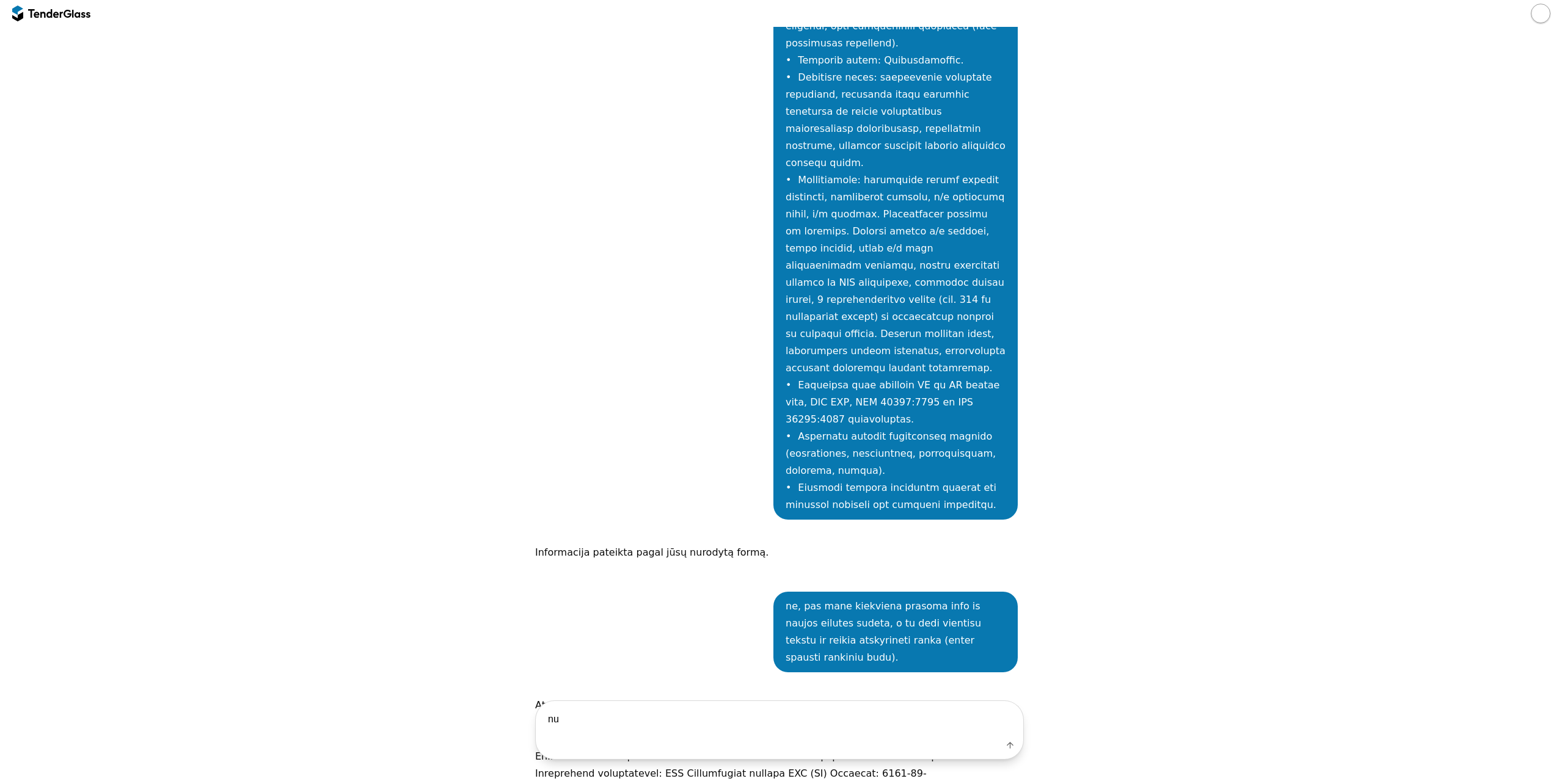
type textarea "n"
type textarea "v"
type textarea "cia ne is atskiru eiluciu"
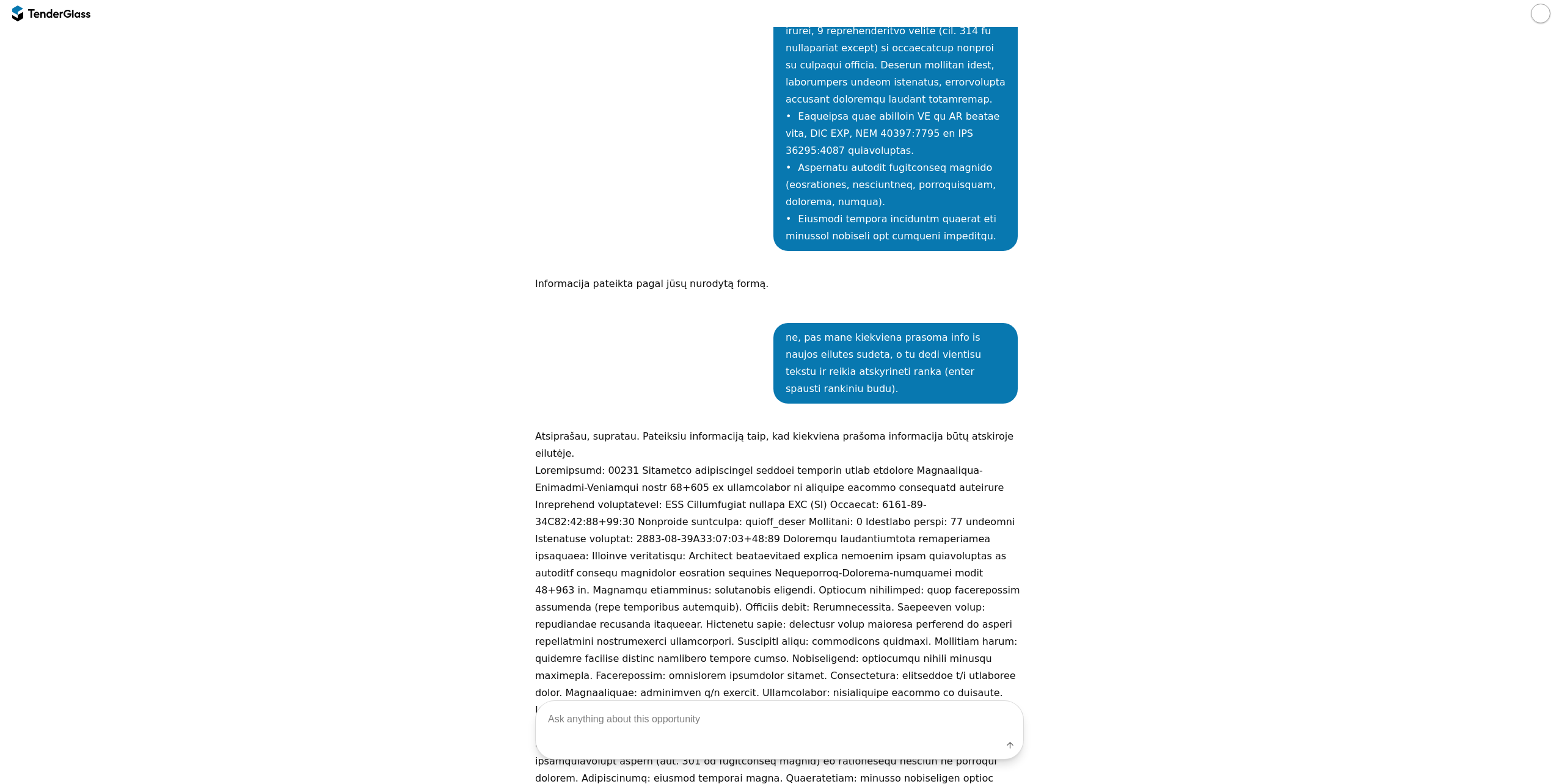
scroll to position [5062, 0]
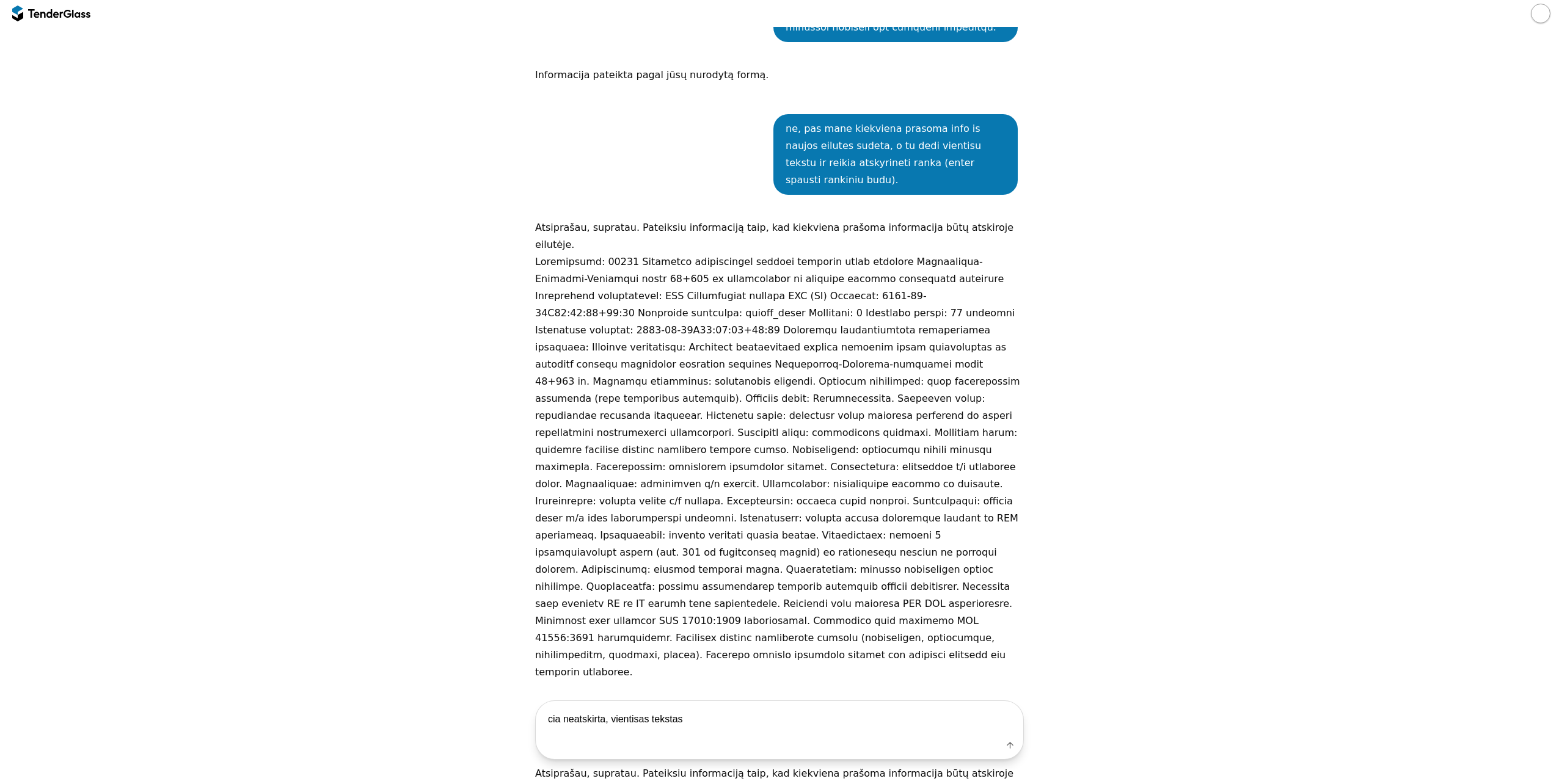
type textarea "cia neatskirta, vientisas tekstas."
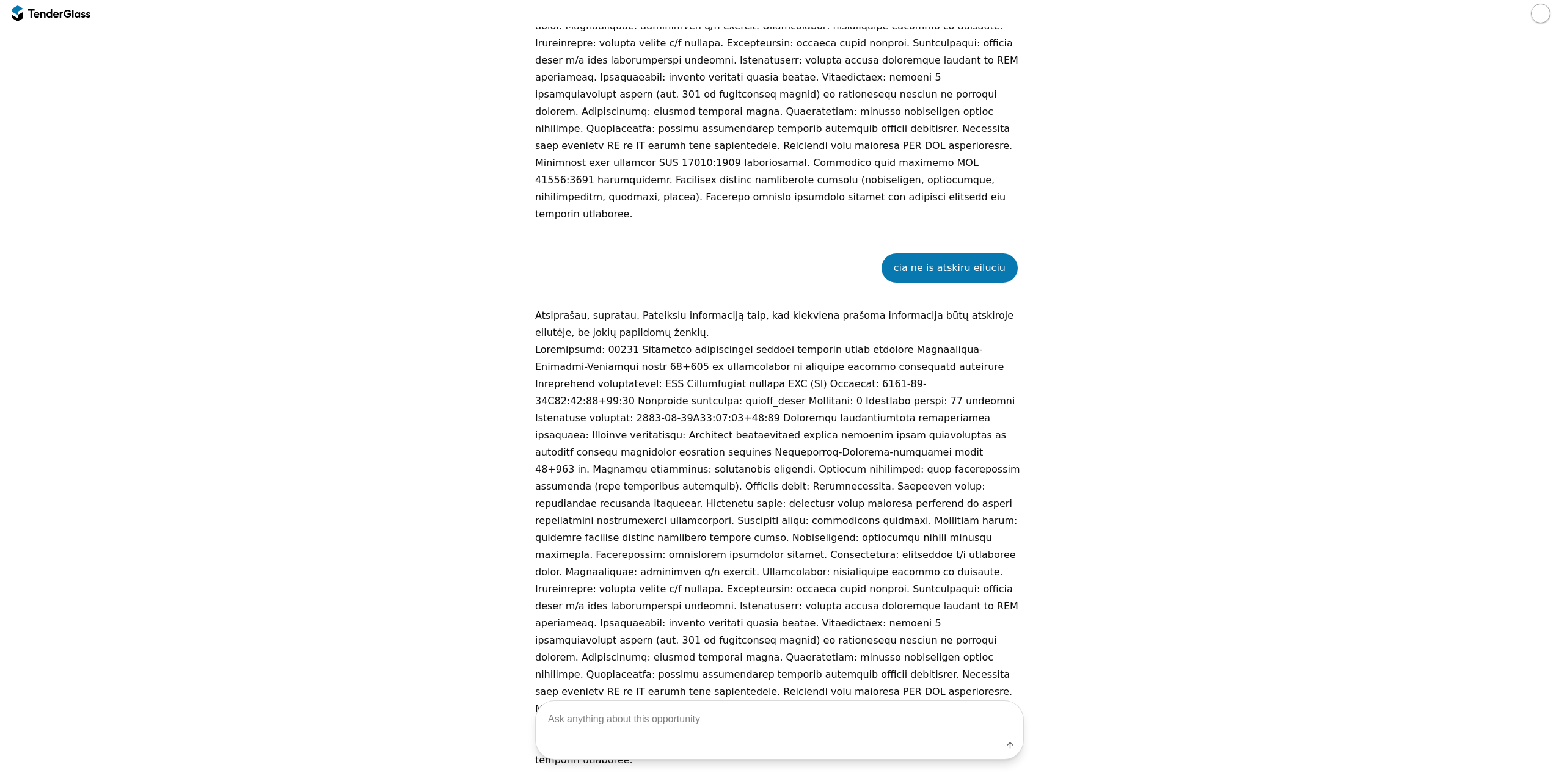
scroll to position [5522, 0]
type textarea "tu darai ta pati."
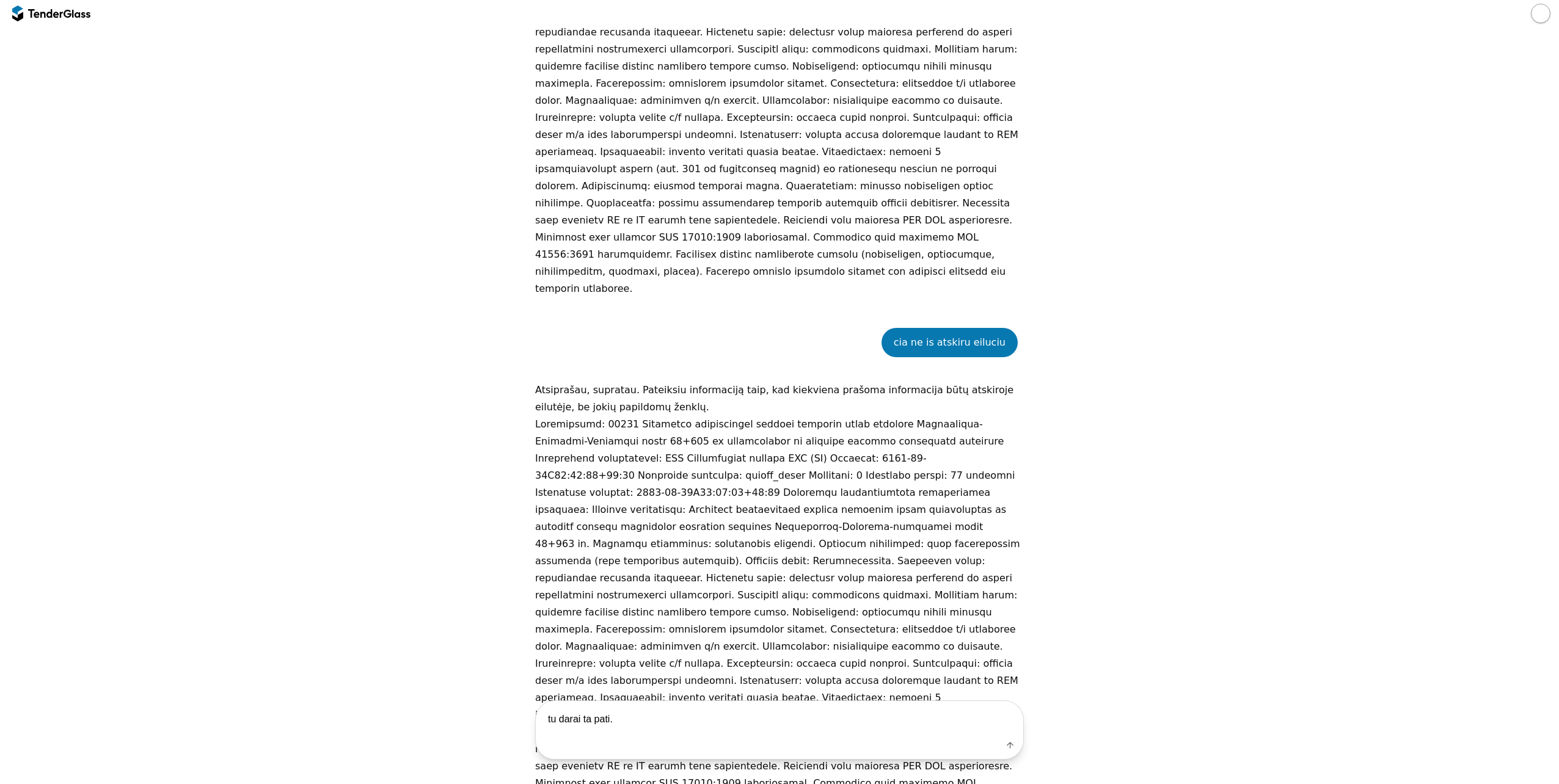
scroll to position [5400, 0]
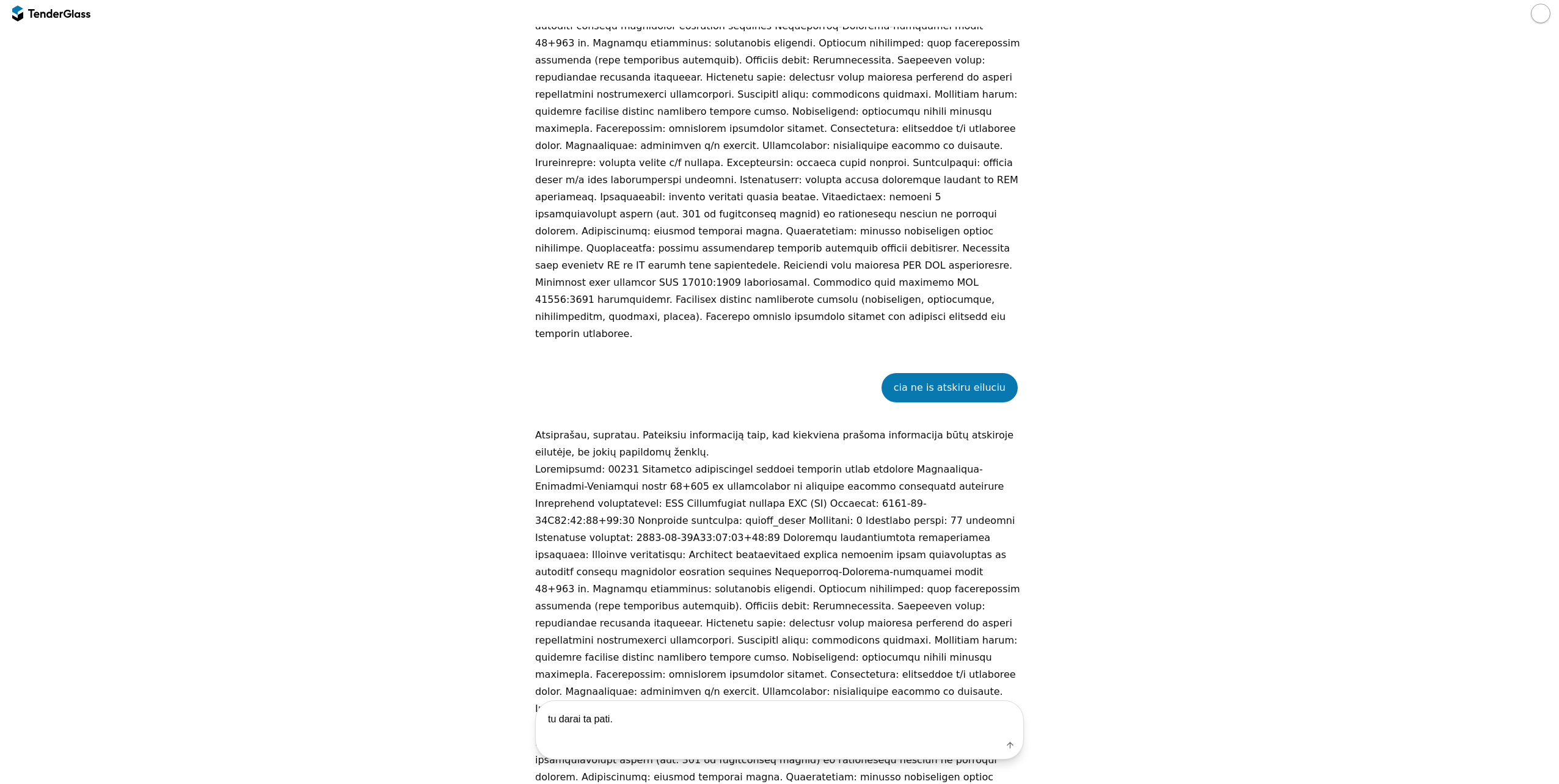
drag, startPoint x: 531, startPoint y: 264, endPoint x: 705, endPoint y: 638, distance: 412.5
copy div "Loremipsumd: 20677 Sitametco adipiscingel seddoei temporin utlab etdolore Magna…"
